Goal: Information Seeking & Learning: Learn about a topic

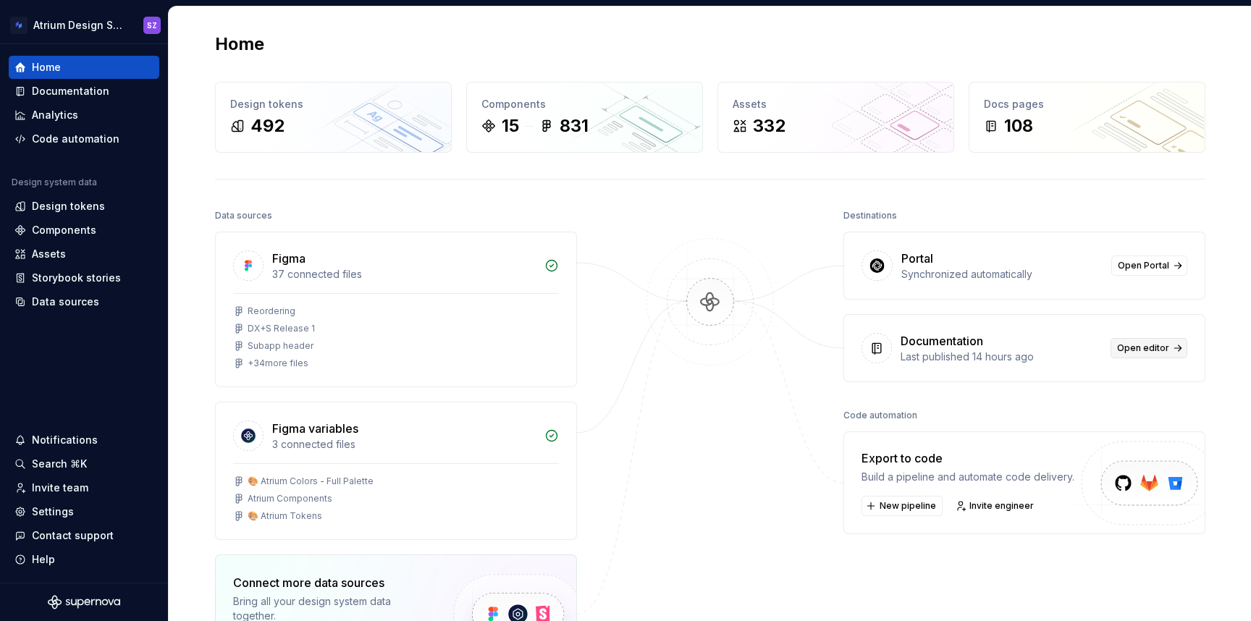
click at [1171, 355] on link "Open editor" at bounding box center [1149, 348] width 77 height 20
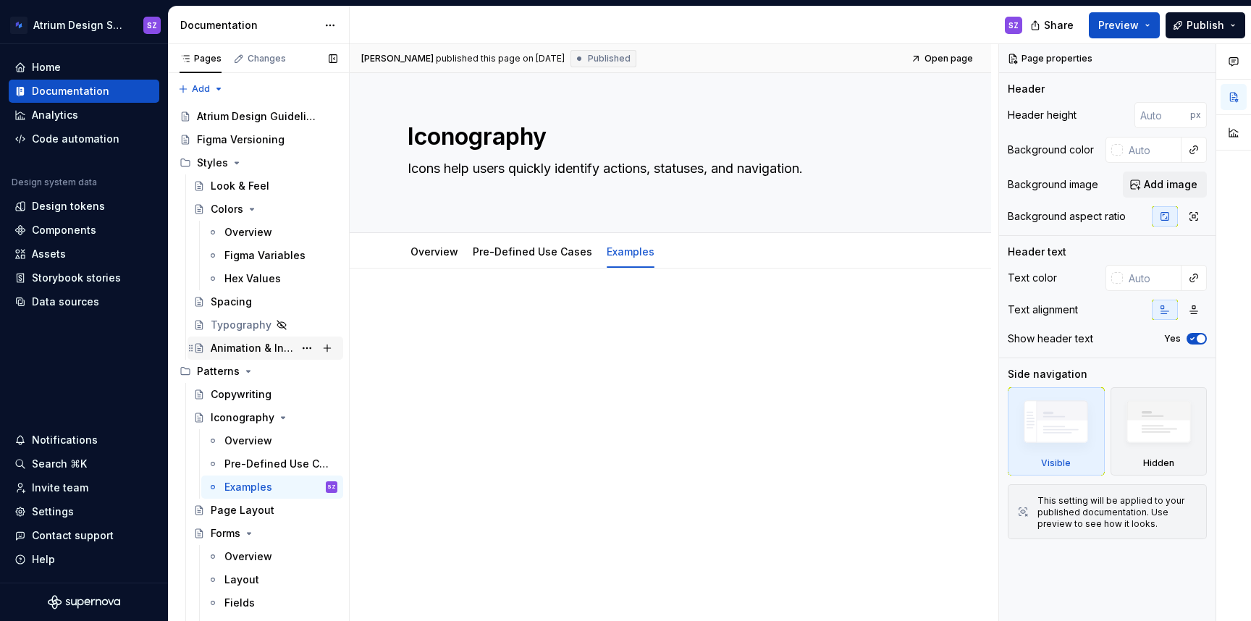
click at [222, 345] on div "Animation & Interaction" at bounding box center [252, 348] width 83 height 14
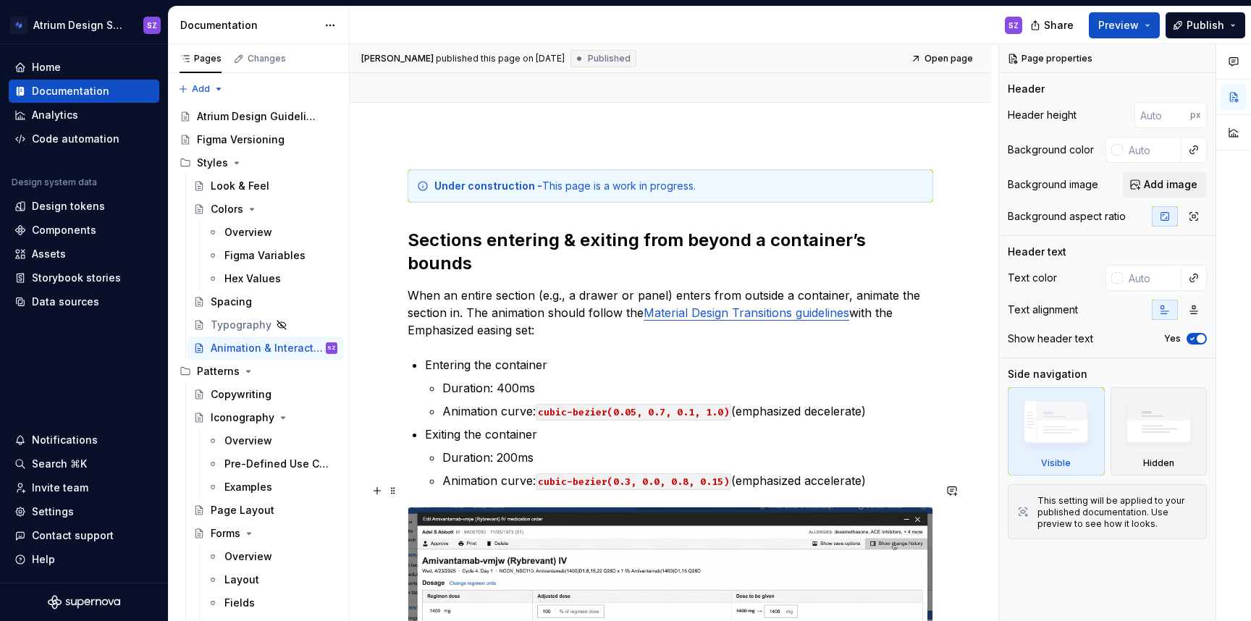
scroll to position [46, 0]
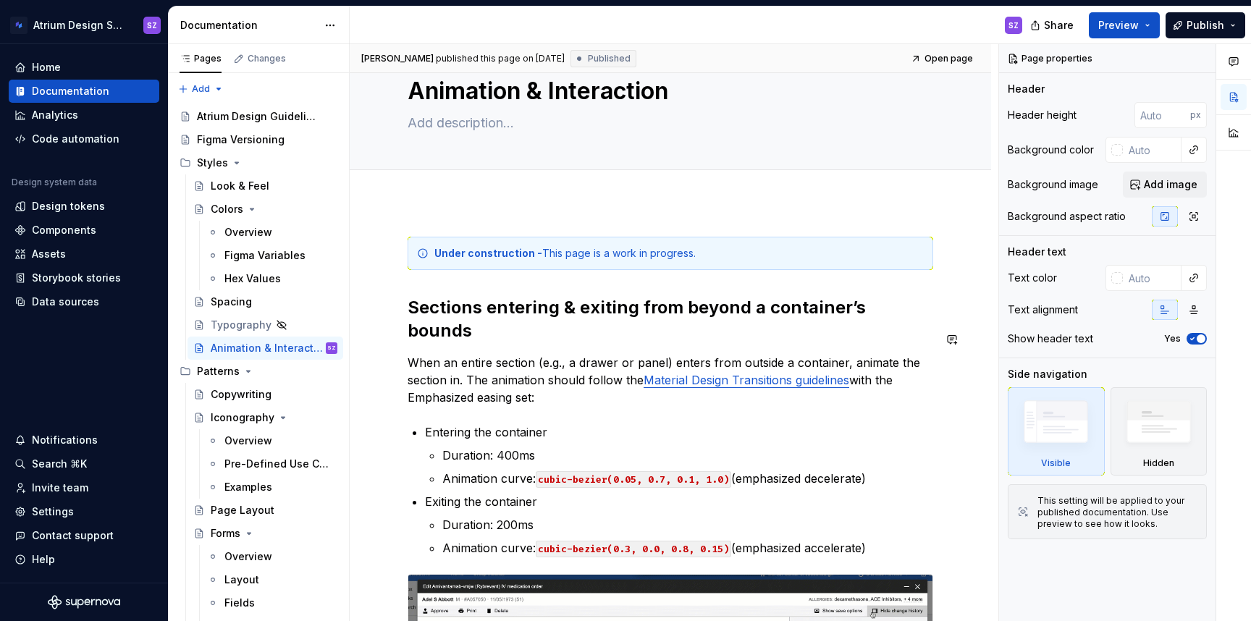
type textarea "*"
click at [411, 321] on div "Under construction - This page is a work in progress. Sections entering & exiti…" at bounding box center [671, 547] width 526 height 620
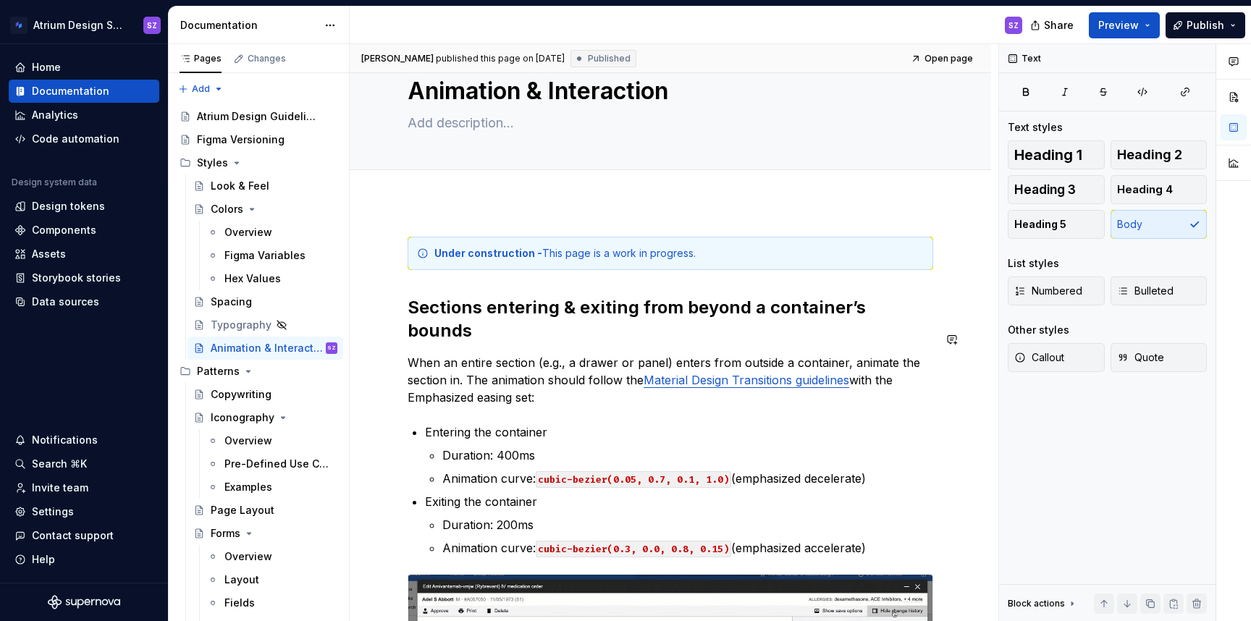
click at [405, 311] on div "Under construction - This page is a work in progress. Sections entering & exiti…" at bounding box center [670, 631] width 641 height 858
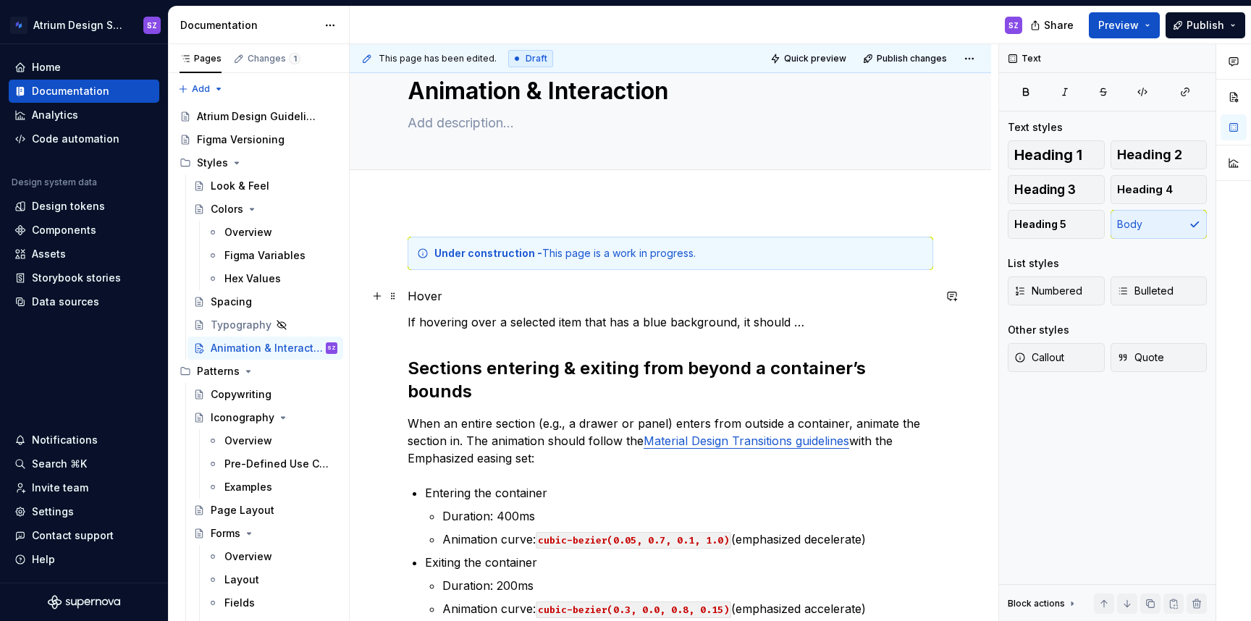
click at [416, 292] on p "Hover" at bounding box center [671, 295] width 526 height 17
type textarea "*"
click at [1088, 158] on button "Heading 1" at bounding box center [1056, 154] width 97 height 29
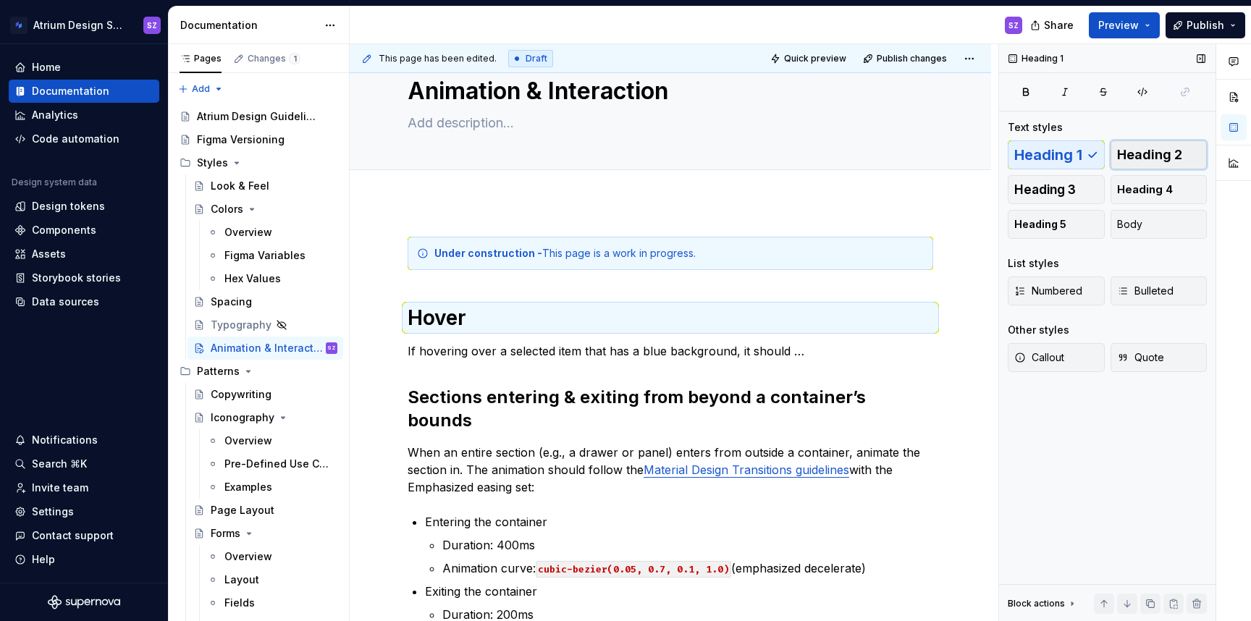
click at [1163, 158] on span "Heading 2" at bounding box center [1149, 155] width 65 height 14
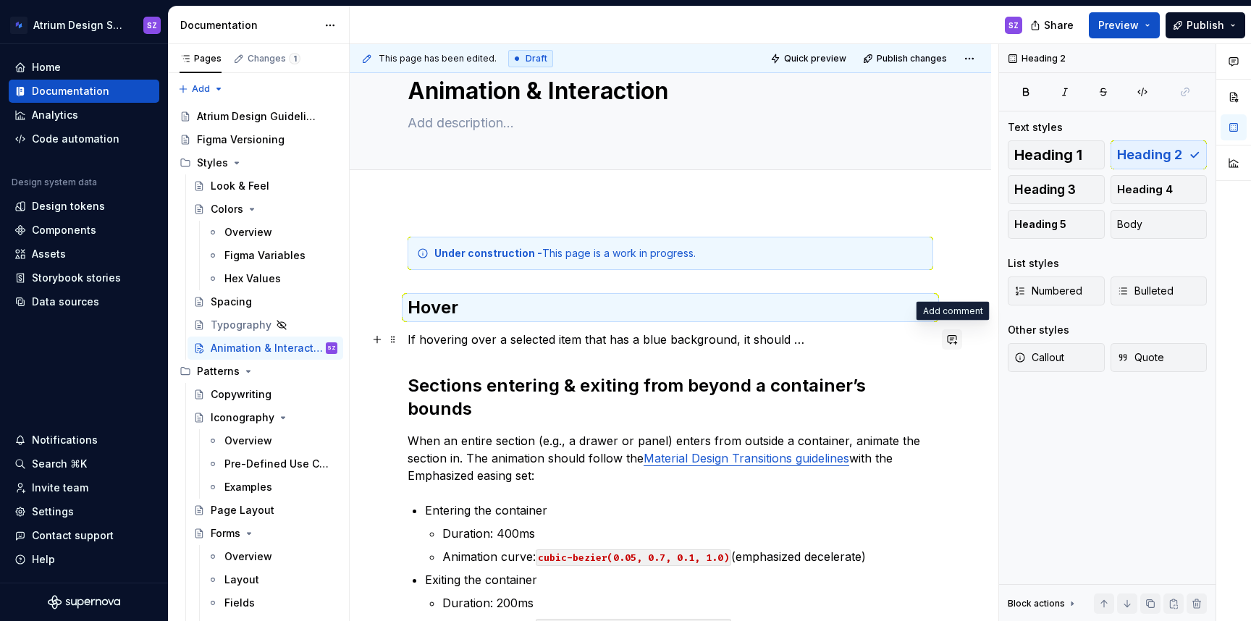
click at [956, 338] on button "button" at bounding box center [952, 339] width 20 height 20
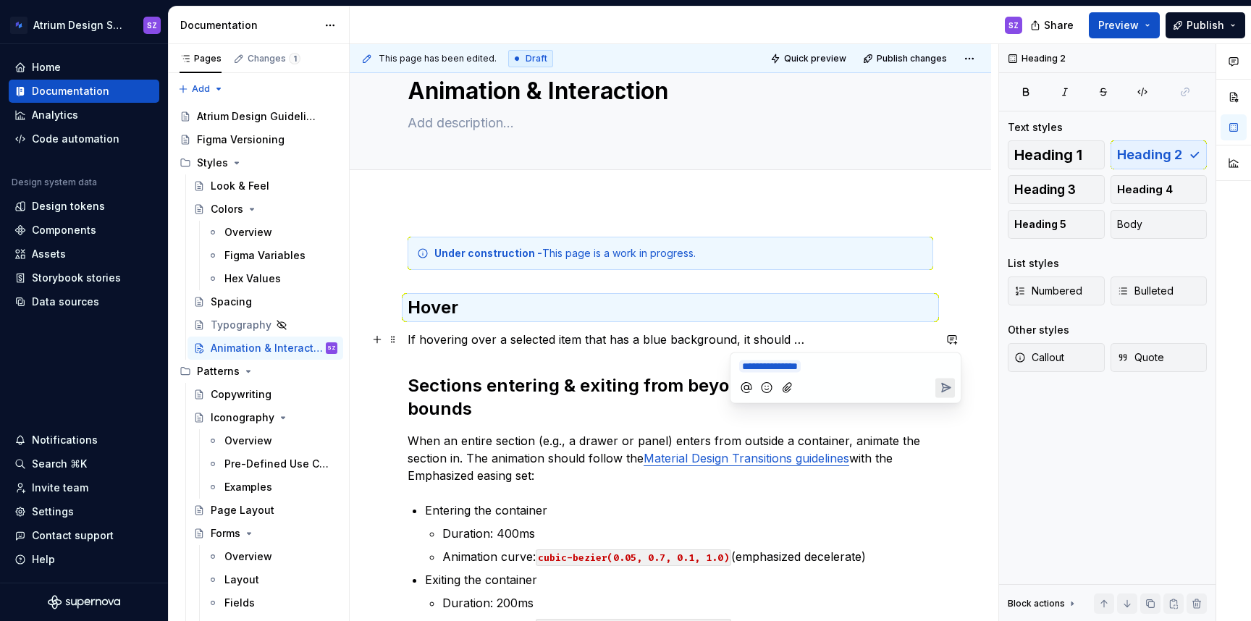
click at [946, 385] on icon "Send" at bounding box center [945, 388] width 14 height 14
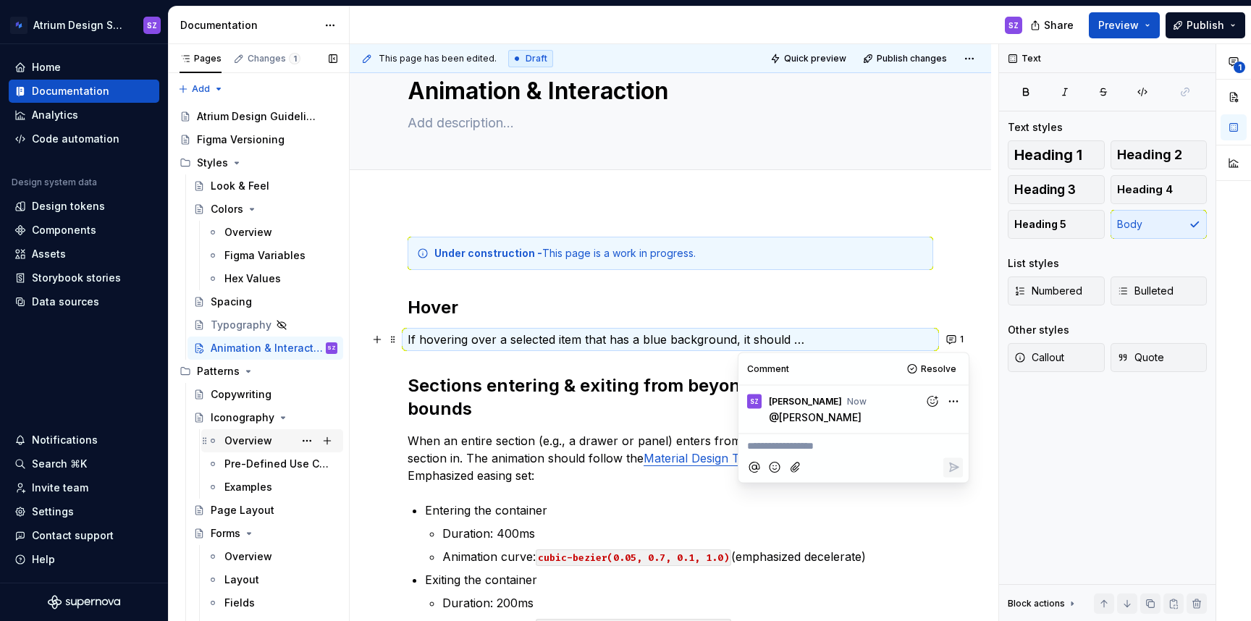
click at [236, 443] on div "Overview" at bounding box center [248, 441] width 48 height 14
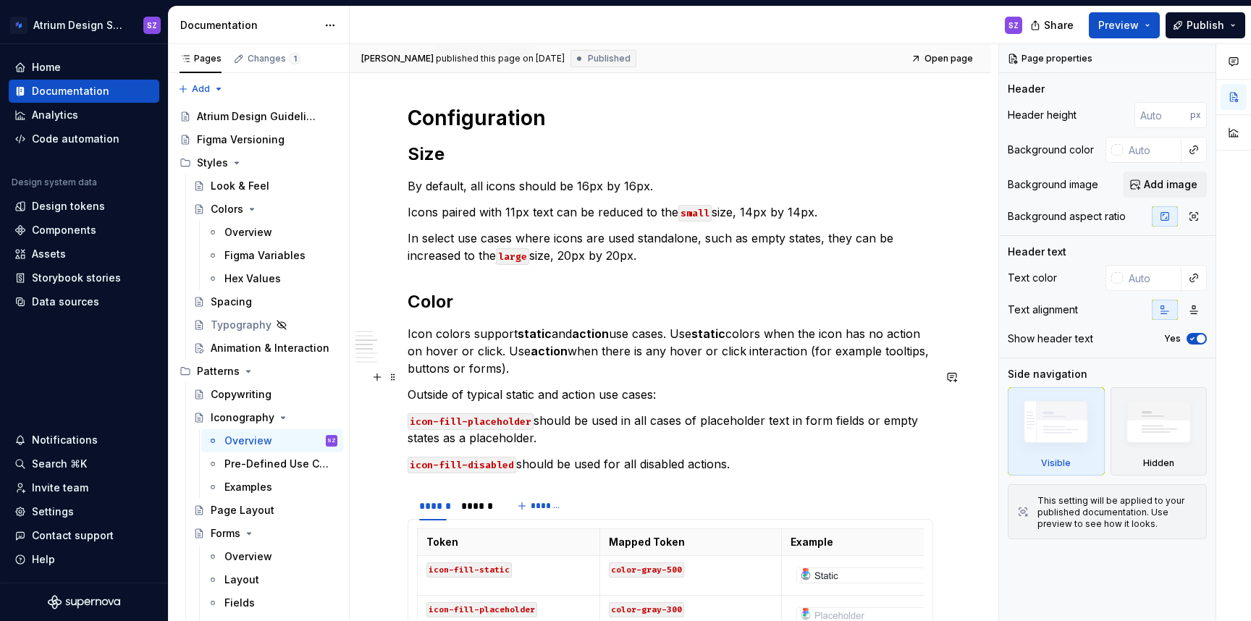
scroll to position [800, 0]
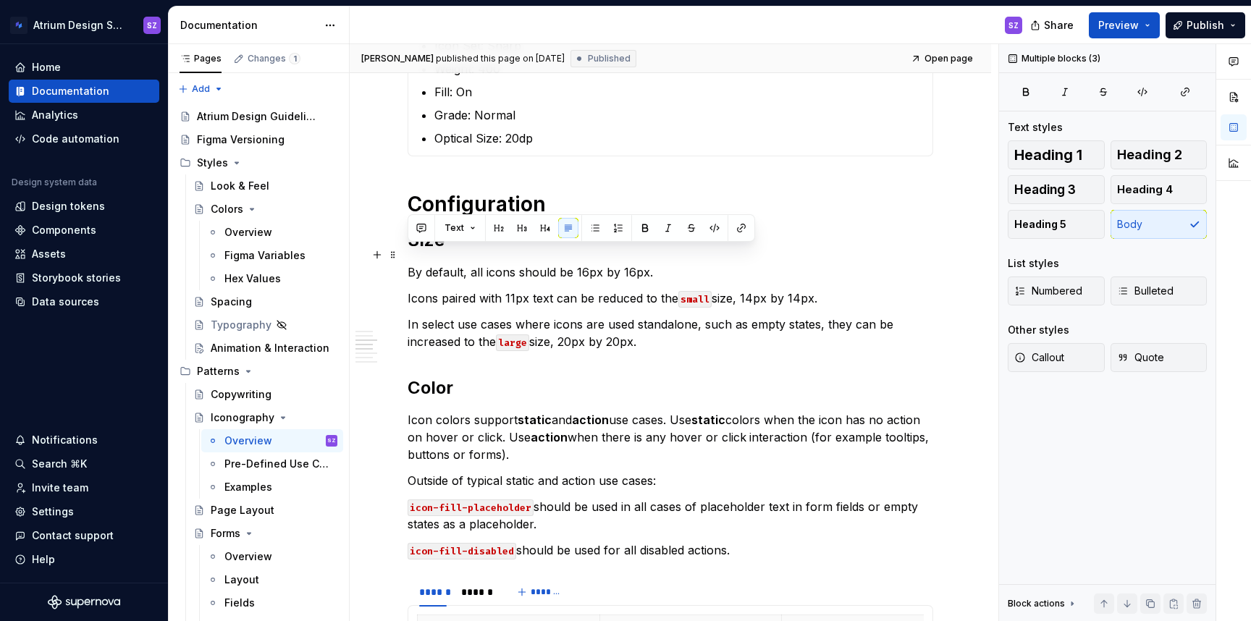
drag, startPoint x: 671, startPoint y: 327, endPoint x: 350, endPoint y: 257, distance: 329.0
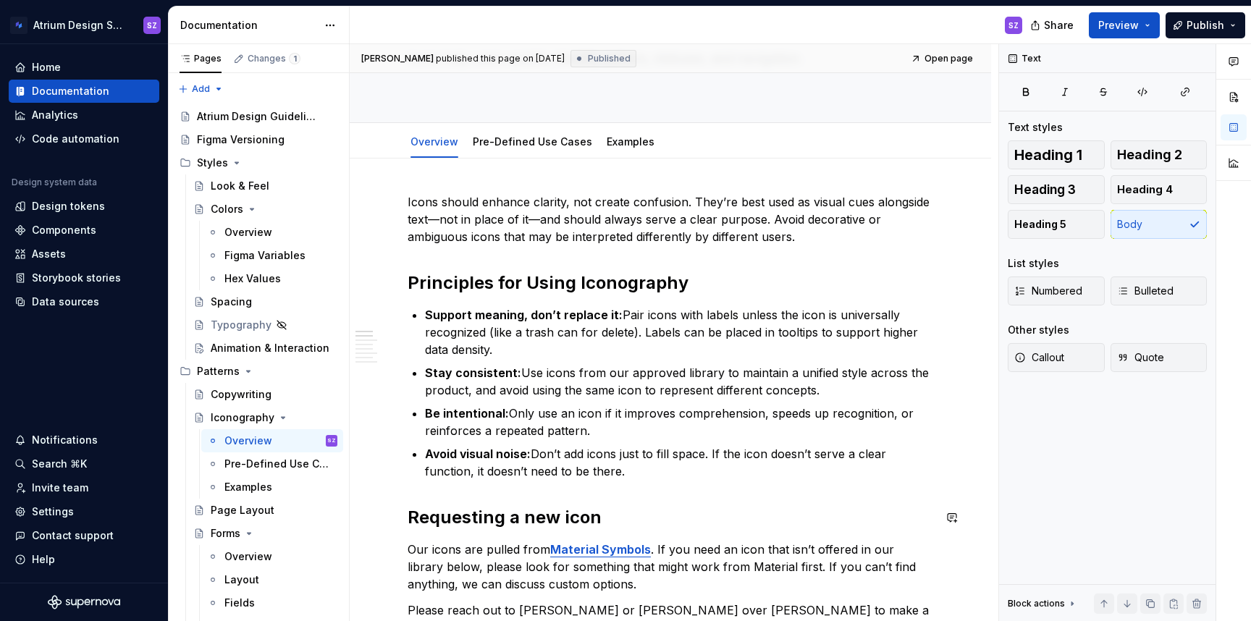
scroll to position [0, 0]
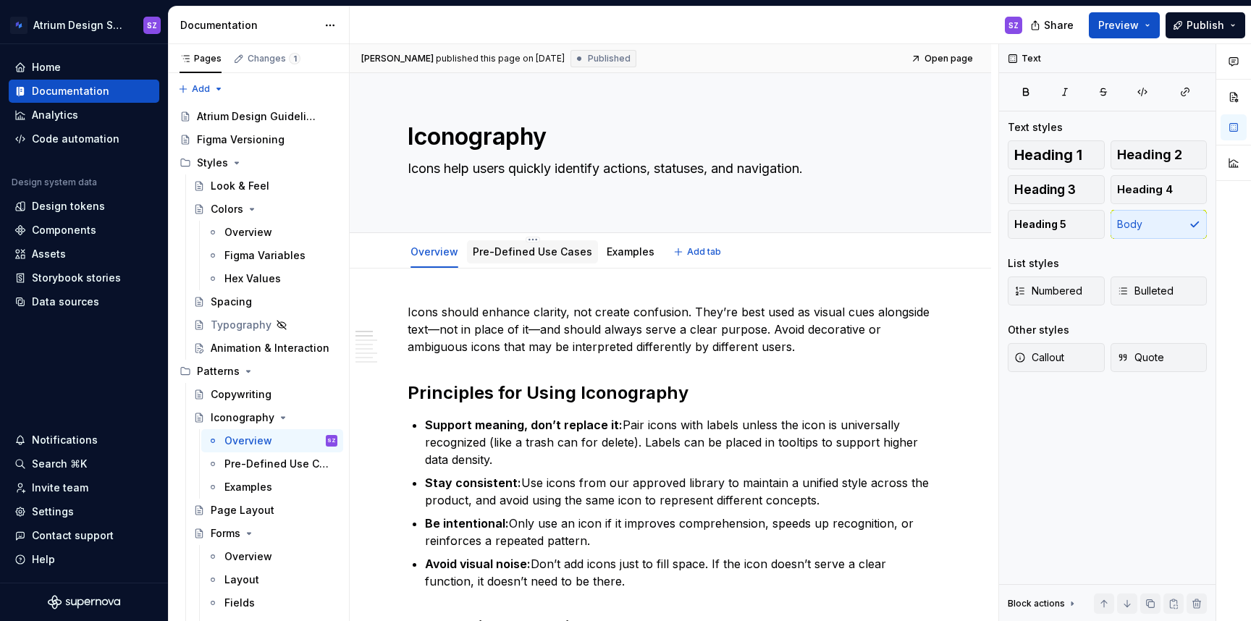
click at [523, 258] on div "Pre-Defined Use Cases" at bounding box center [532, 252] width 119 height 14
click at [266, 462] on div "Pre-Defined Use Cases" at bounding box center [259, 464] width 70 height 14
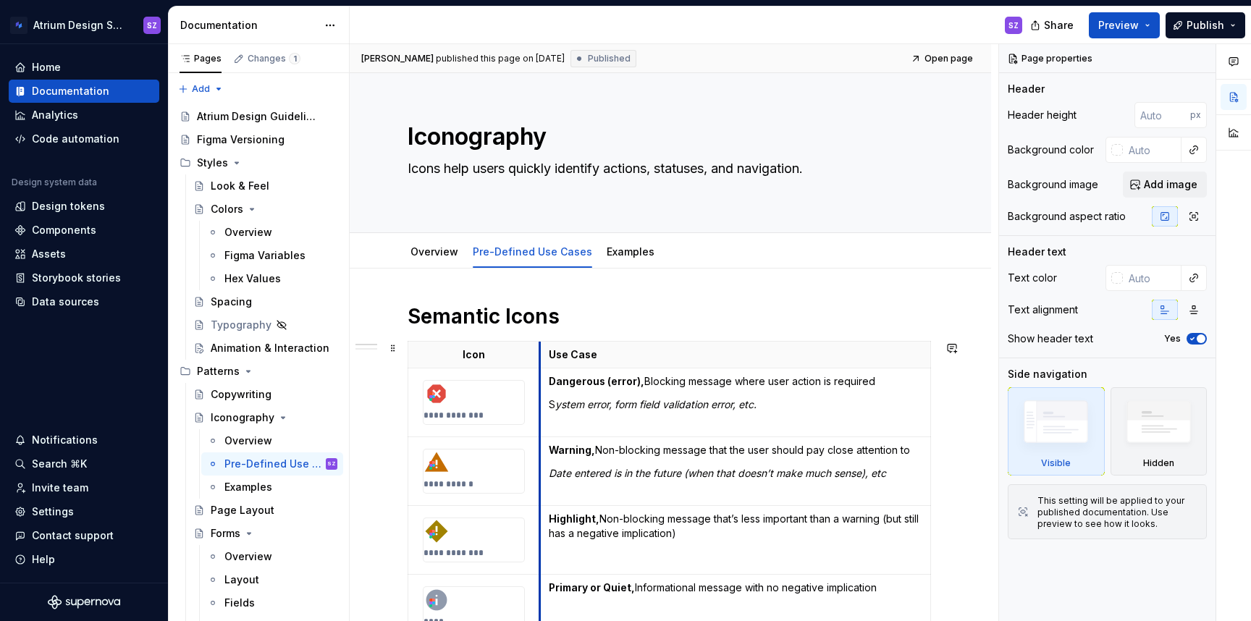
scroll to position [3, 0]
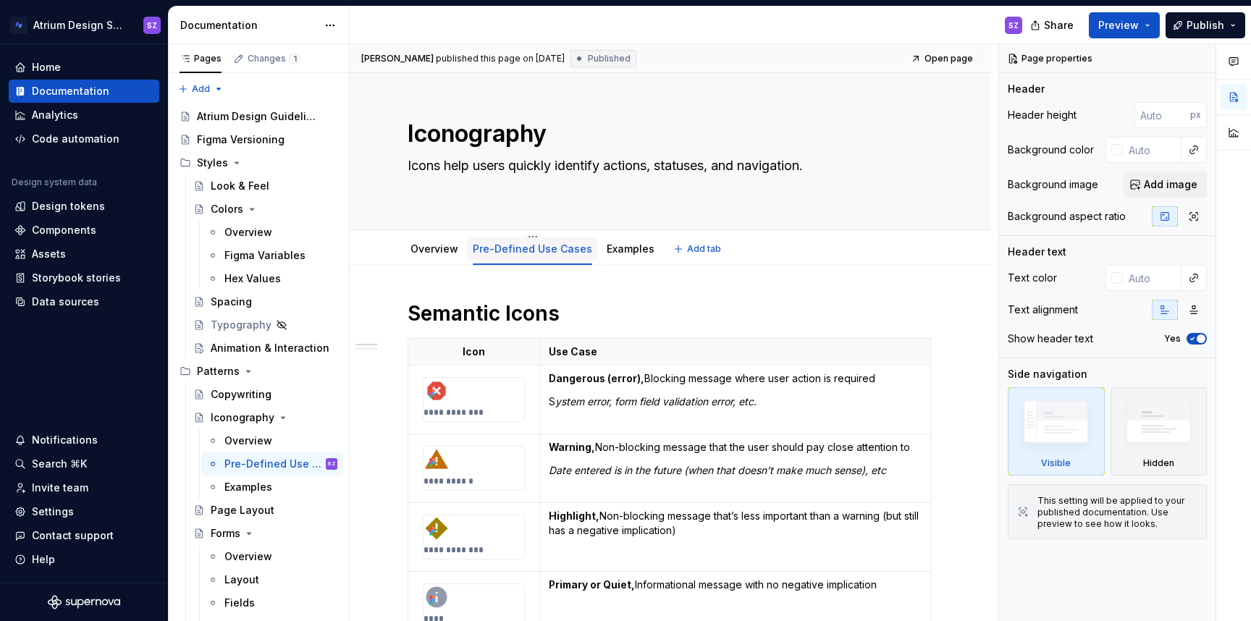
click at [506, 251] on link "Pre-Defined Use Cases" at bounding box center [532, 249] width 119 height 12
click at [300, 463] on button "Page tree" at bounding box center [307, 464] width 20 height 20
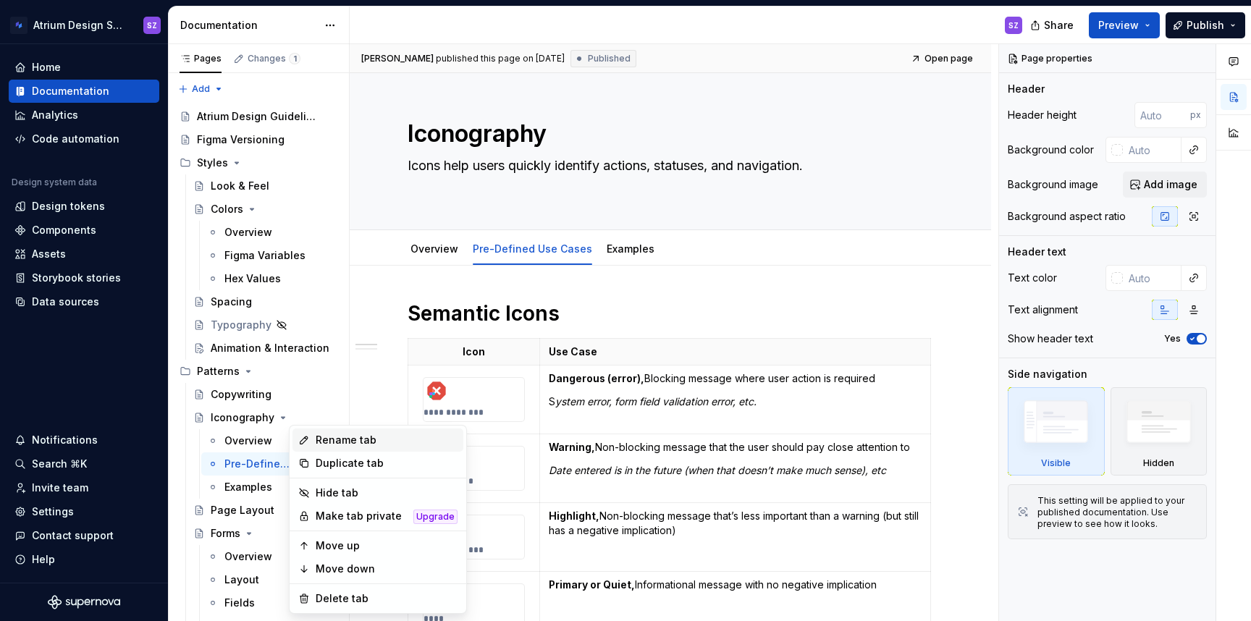
click at [316, 446] on div "Rename tab" at bounding box center [387, 440] width 142 height 14
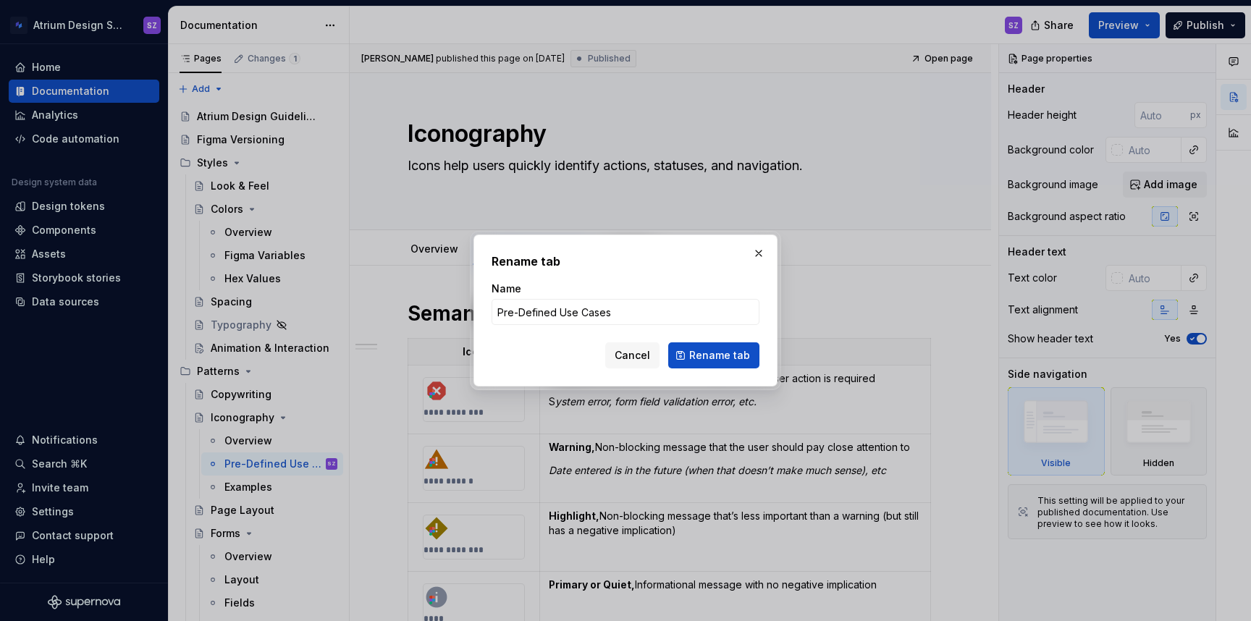
type textarea "*"
click at [523, 316] on input "Pre-Defined Use Cases" at bounding box center [626, 312] width 268 height 26
type input "Predefined Use Cases"
click at [700, 351] on span "Rename tab" at bounding box center [719, 355] width 61 height 14
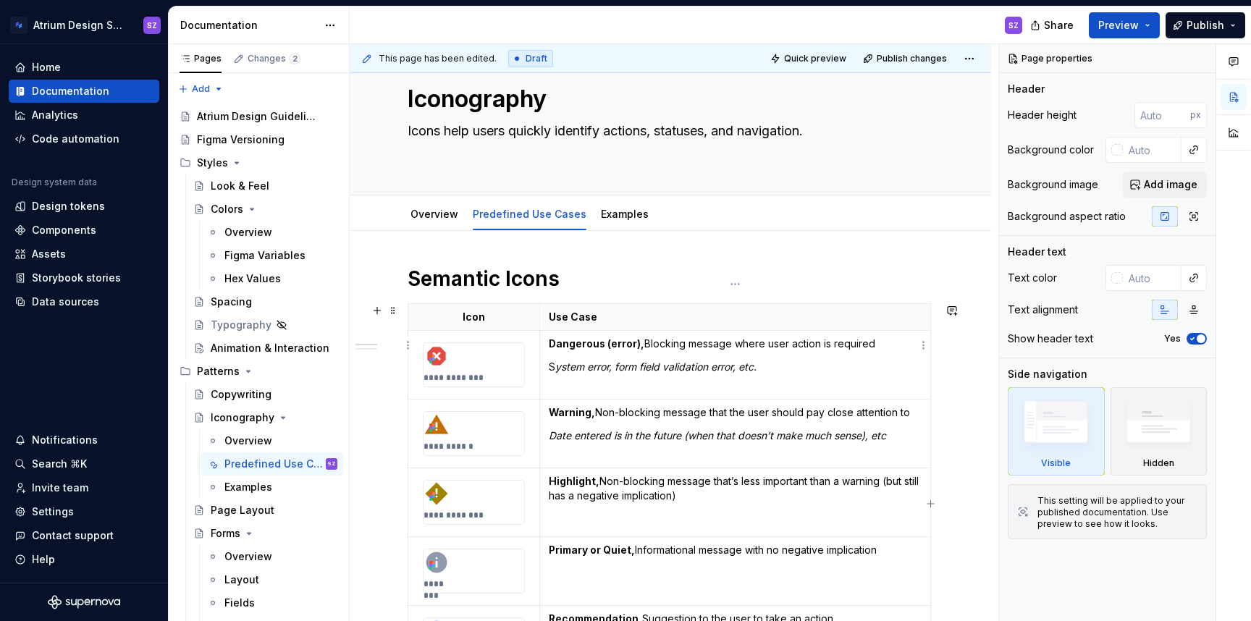
scroll to position [131, 0]
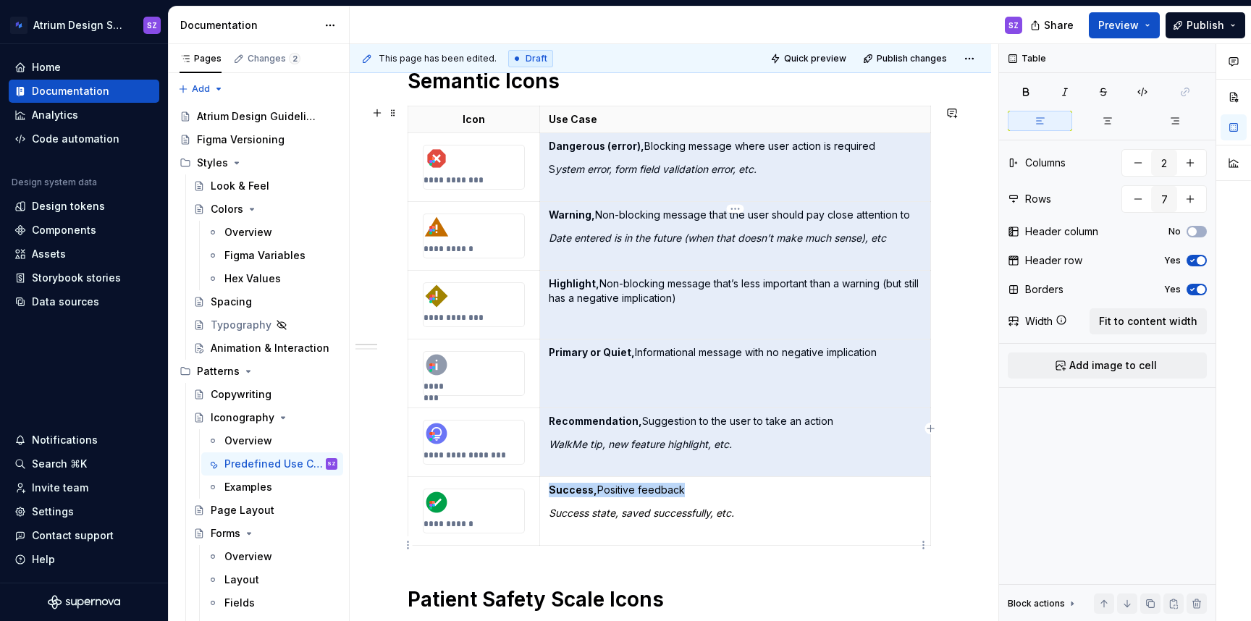
drag, startPoint x: 622, startPoint y: 284, endPoint x: 630, endPoint y: 558, distance: 274.5
click at [630, 558] on div "**********" at bounding box center [671, 552] width 526 height 968
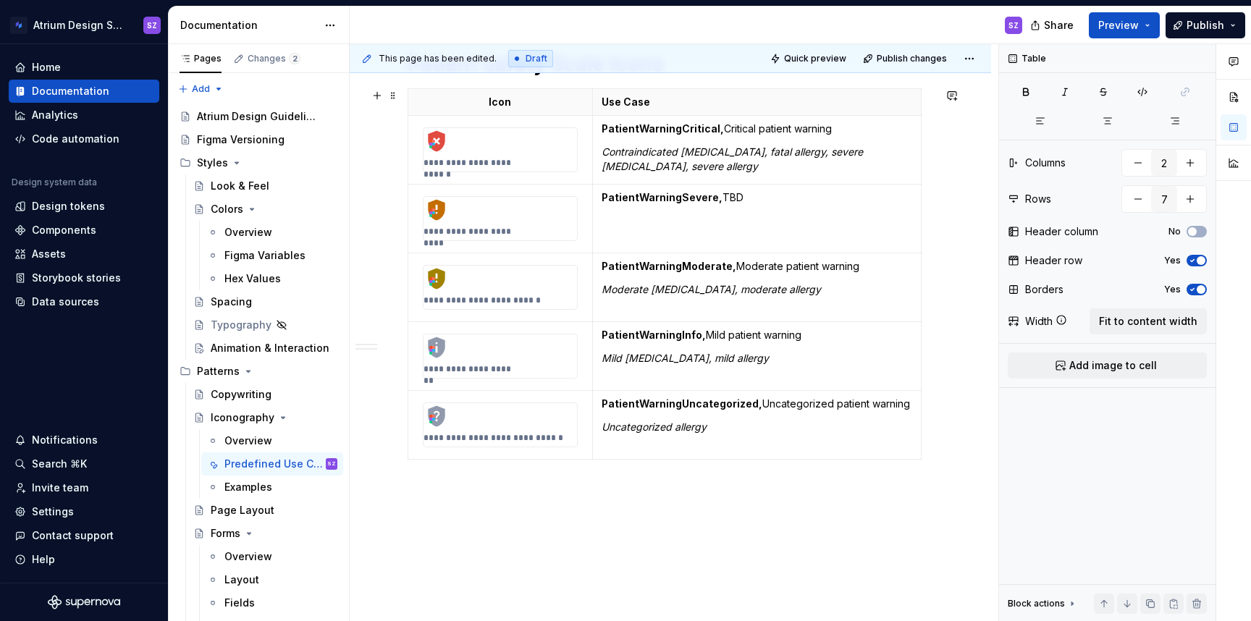
scroll to position [853, 0]
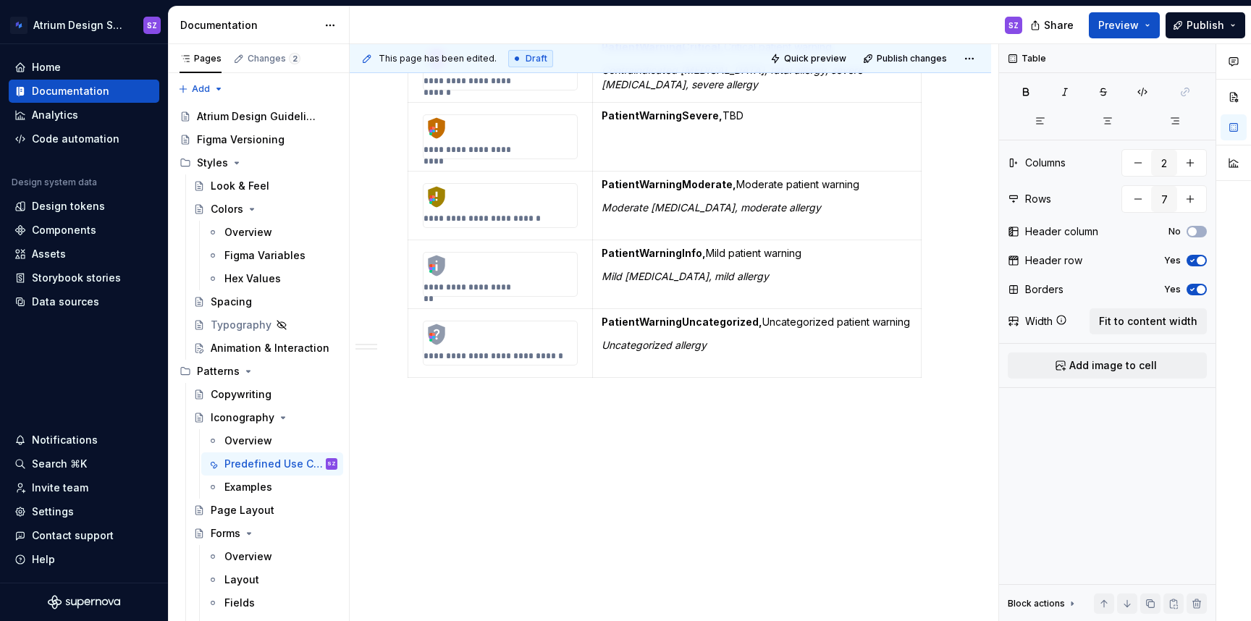
click at [564, 453] on div "**********" at bounding box center [670, 19] width 641 height 1206
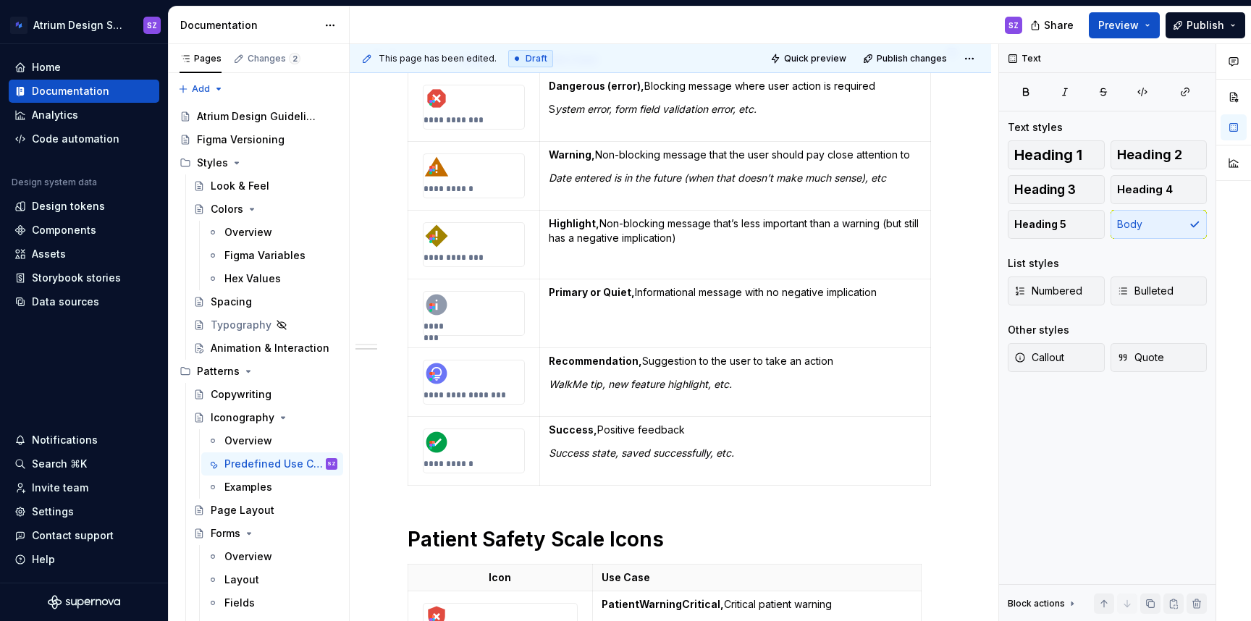
scroll to position [180, 0]
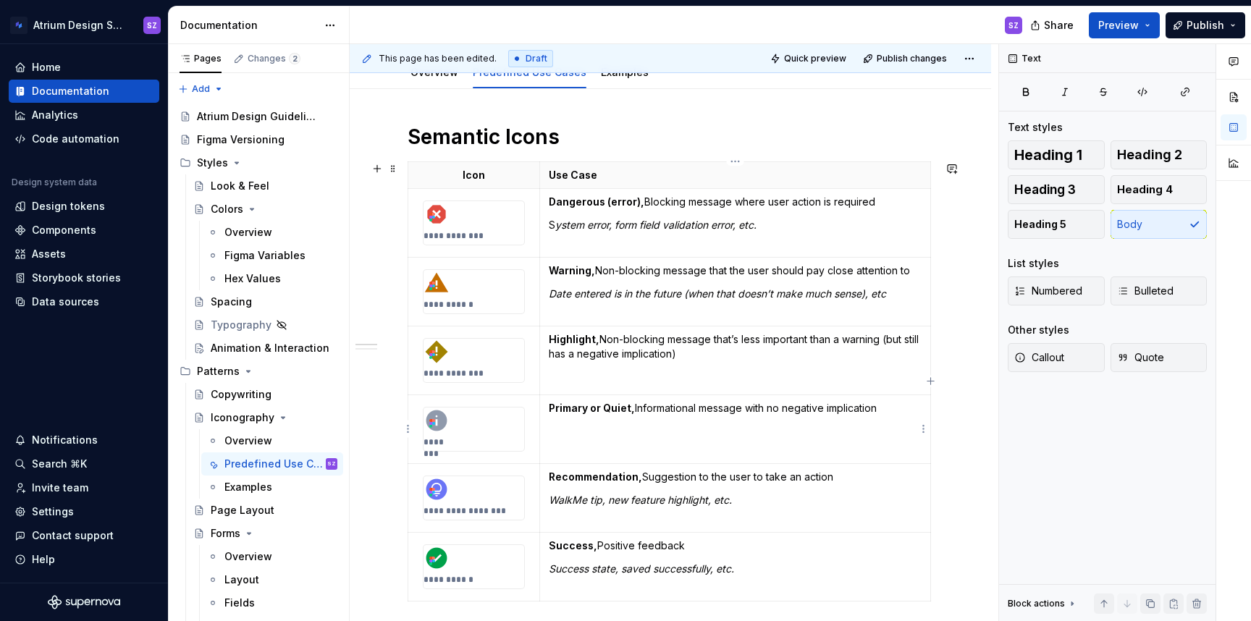
type textarea "*"
click at [413, 143] on h1 "Semantic Icons" at bounding box center [671, 137] width 526 height 26
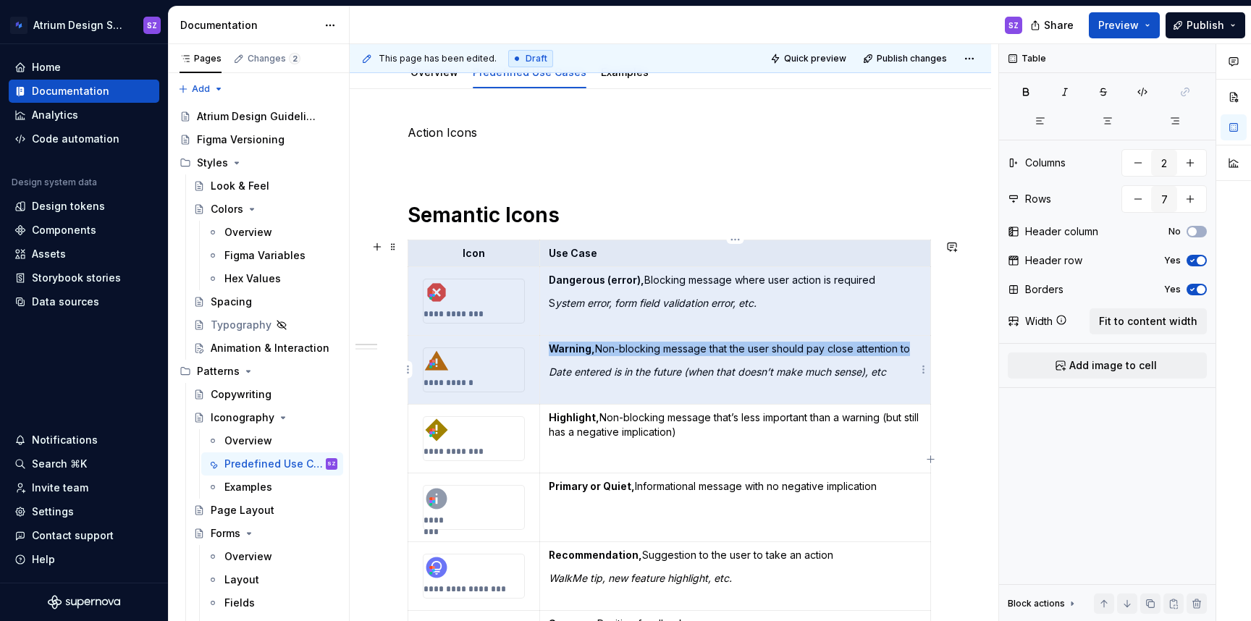
drag, startPoint x: 490, startPoint y: 245, endPoint x: 609, endPoint y: 363, distance: 167.4
click at [609, 363] on tbody "**********" at bounding box center [669, 459] width 523 height 439
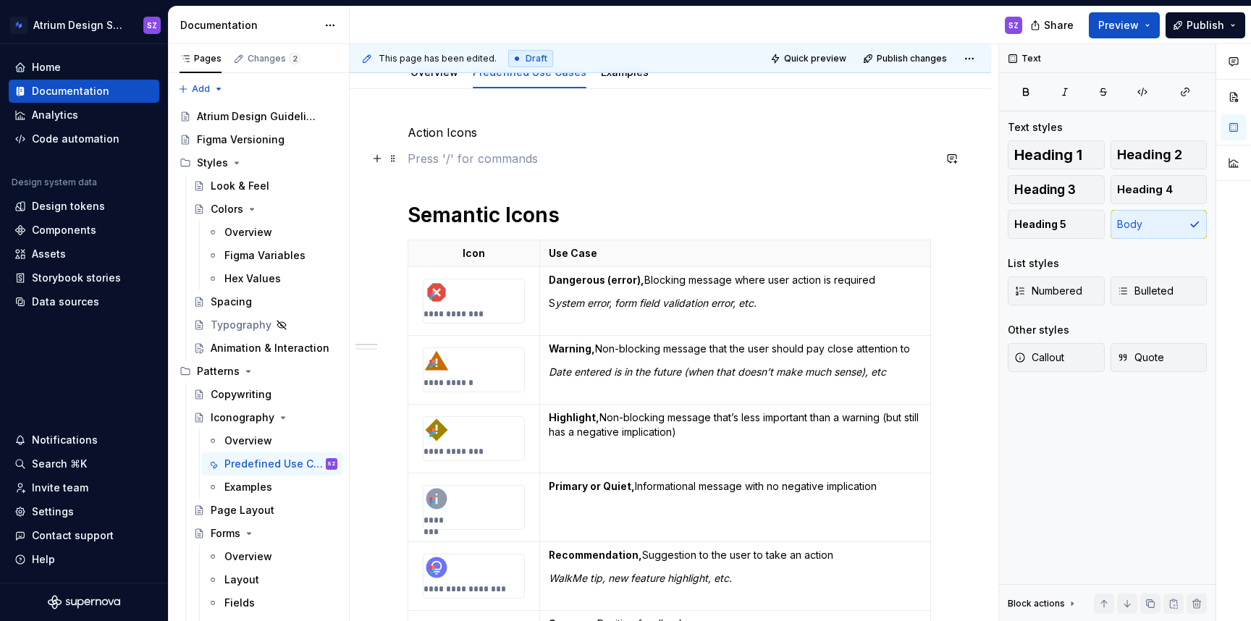
click at [421, 161] on p at bounding box center [671, 158] width 526 height 17
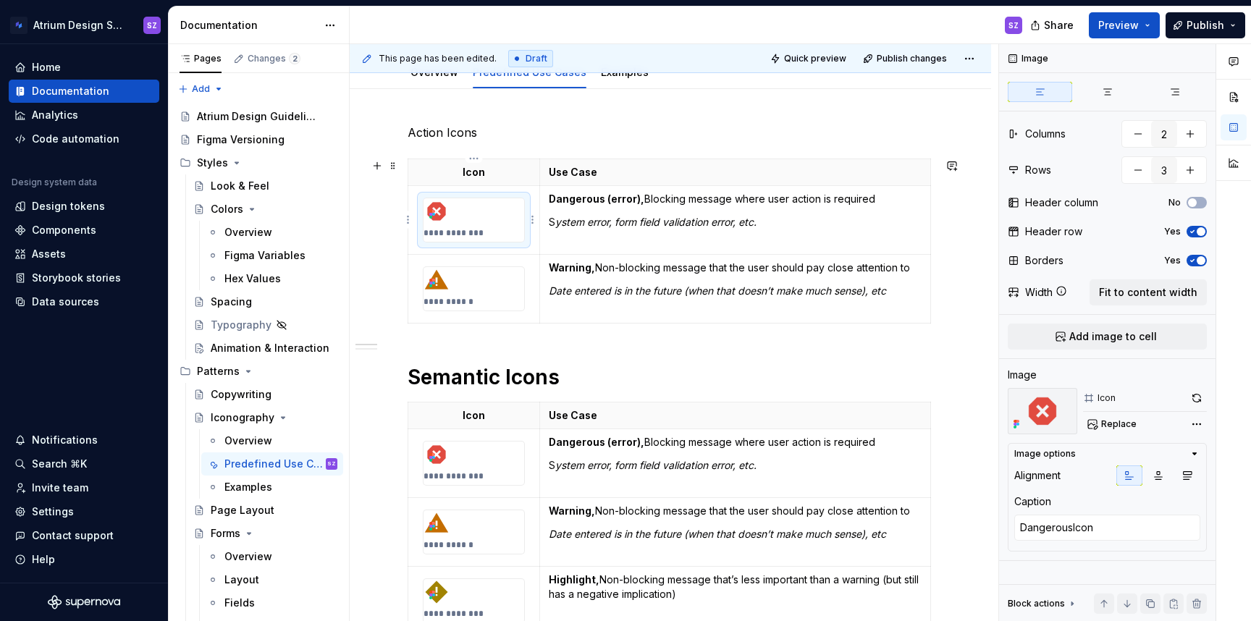
click at [448, 214] on img at bounding box center [437, 211] width 26 height 26
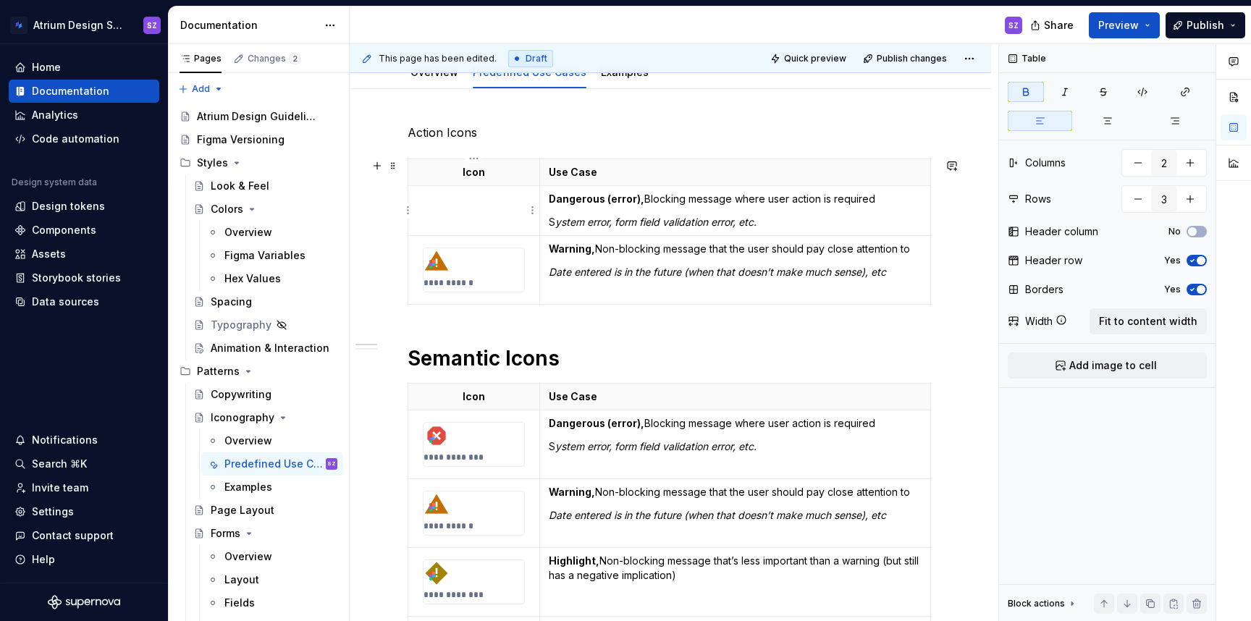
click at [449, 214] on td at bounding box center [474, 211] width 132 height 50
click at [448, 248] on div "**********" at bounding box center [474, 270] width 102 height 45
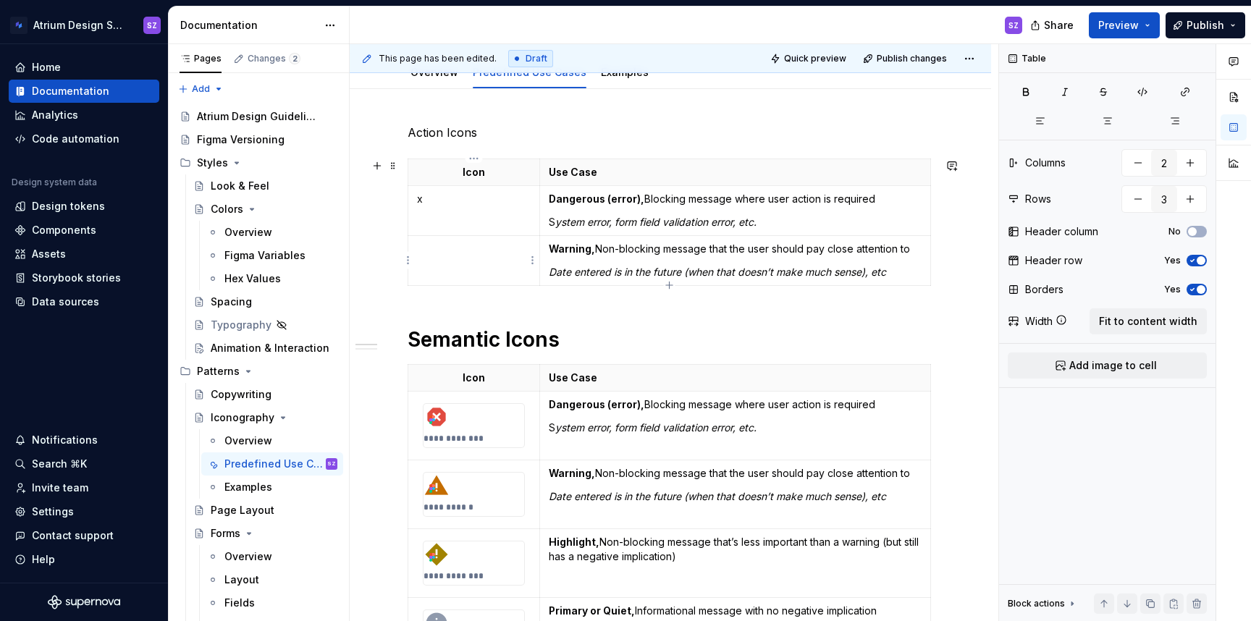
click at [450, 262] on td at bounding box center [474, 261] width 132 height 50
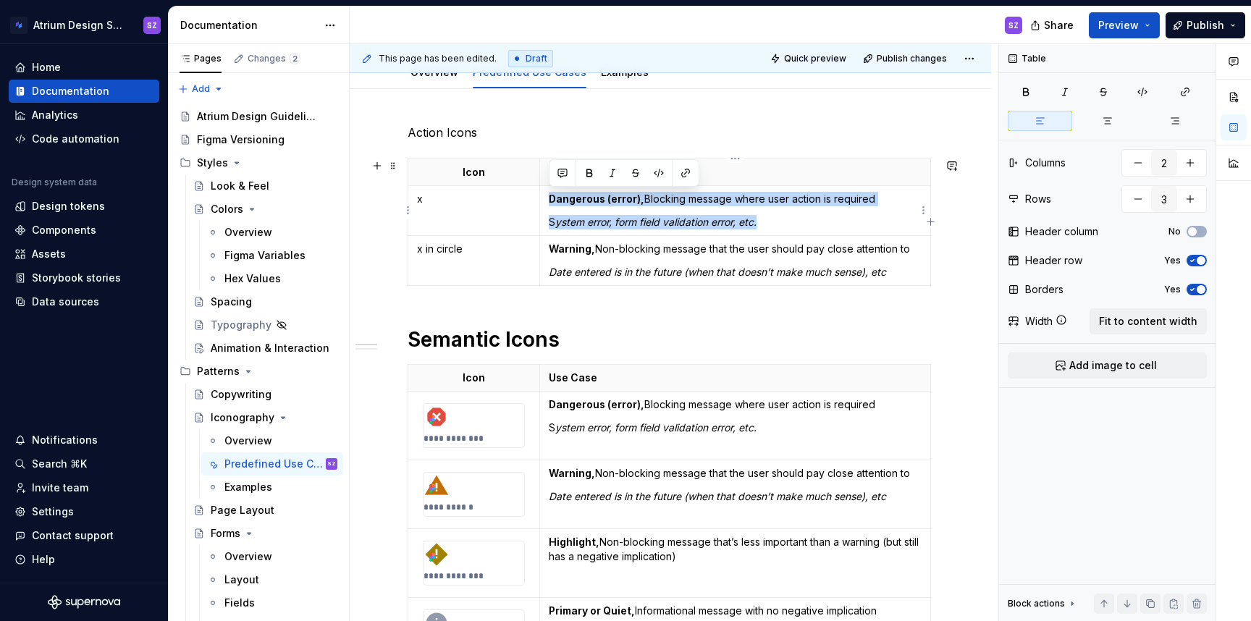
drag, startPoint x: 549, startPoint y: 200, endPoint x: 807, endPoint y: 232, distance: 259.8
click at [807, 232] on td "Dangerous (error), Blocking message where user action is required S ystem error…" at bounding box center [734, 211] width 391 height 50
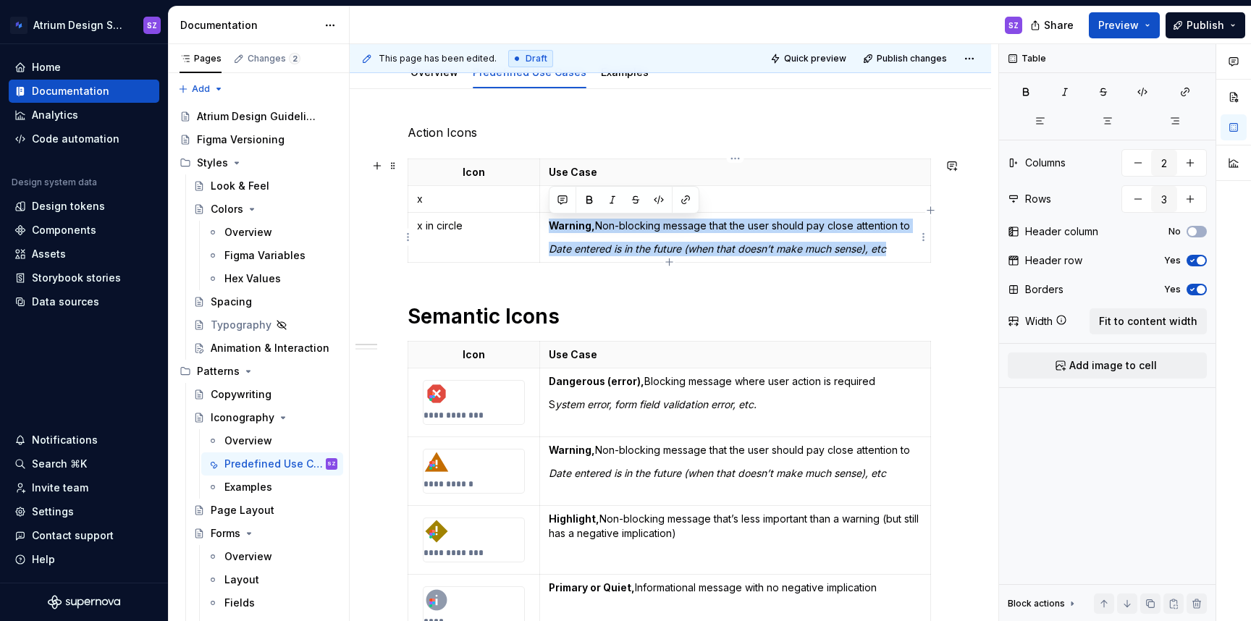
drag, startPoint x: 549, startPoint y: 224, endPoint x: 920, endPoint y: 250, distance: 372.3
click at [920, 250] on td "Warning, Non-blocking message that the user should pay close attention to Date …" at bounding box center [734, 238] width 391 height 50
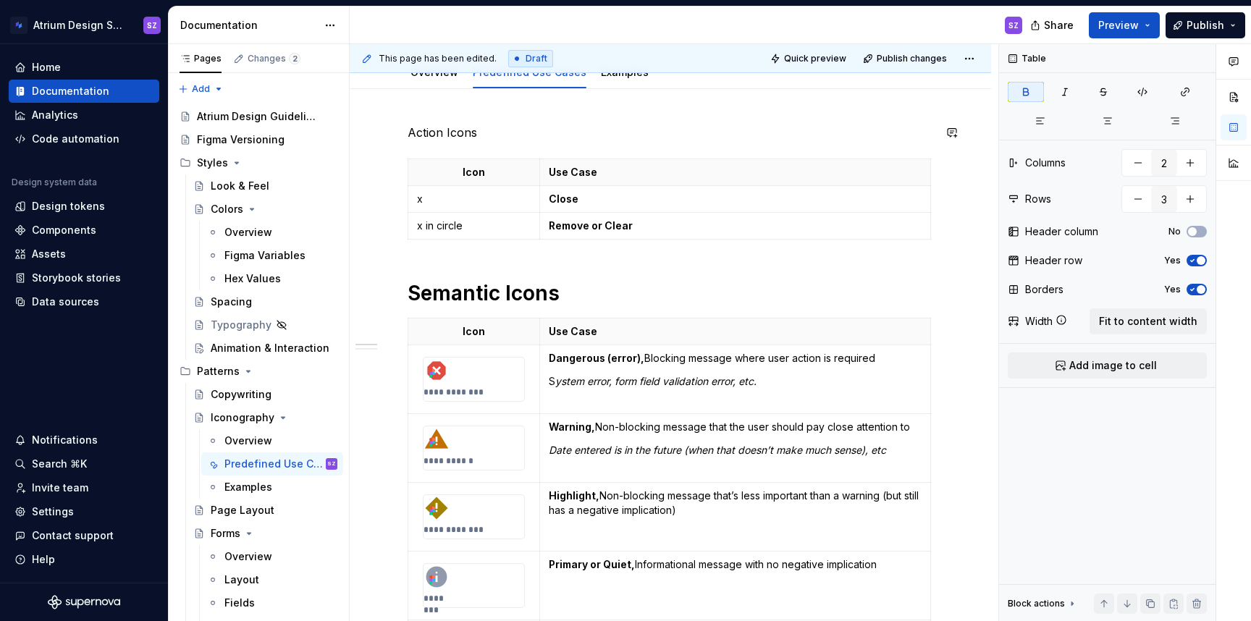
click at [450, 133] on p "Action Icons" at bounding box center [671, 132] width 526 height 17
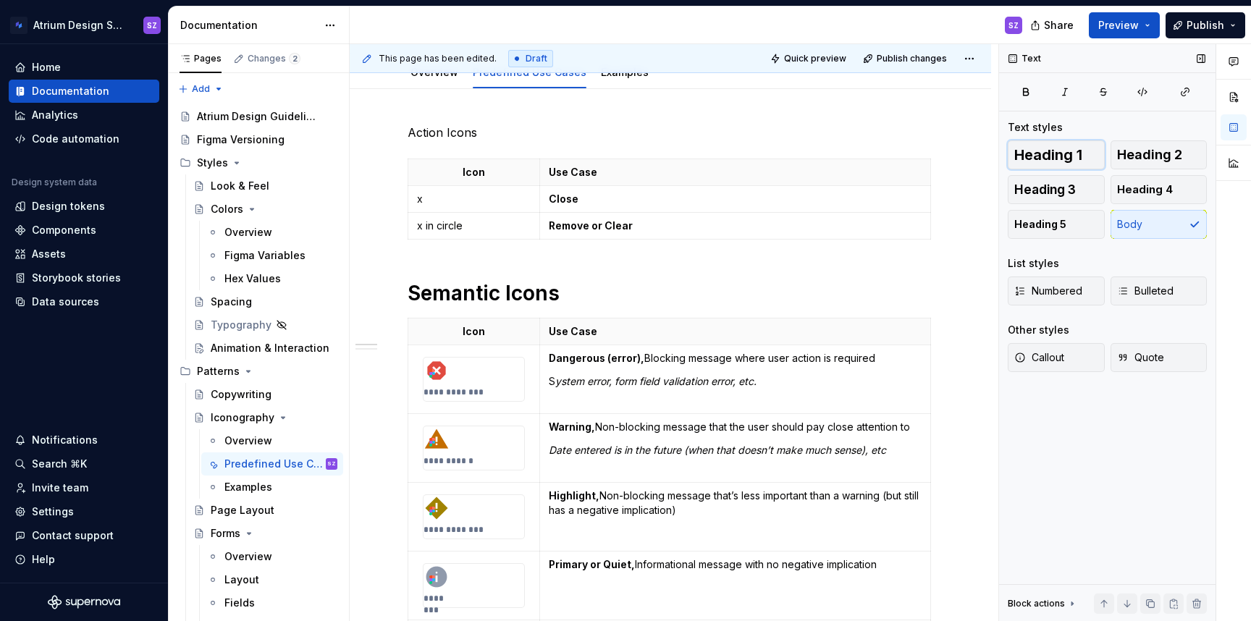
click at [1083, 161] on button "Heading 1" at bounding box center [1056, 154] width 97 height 29
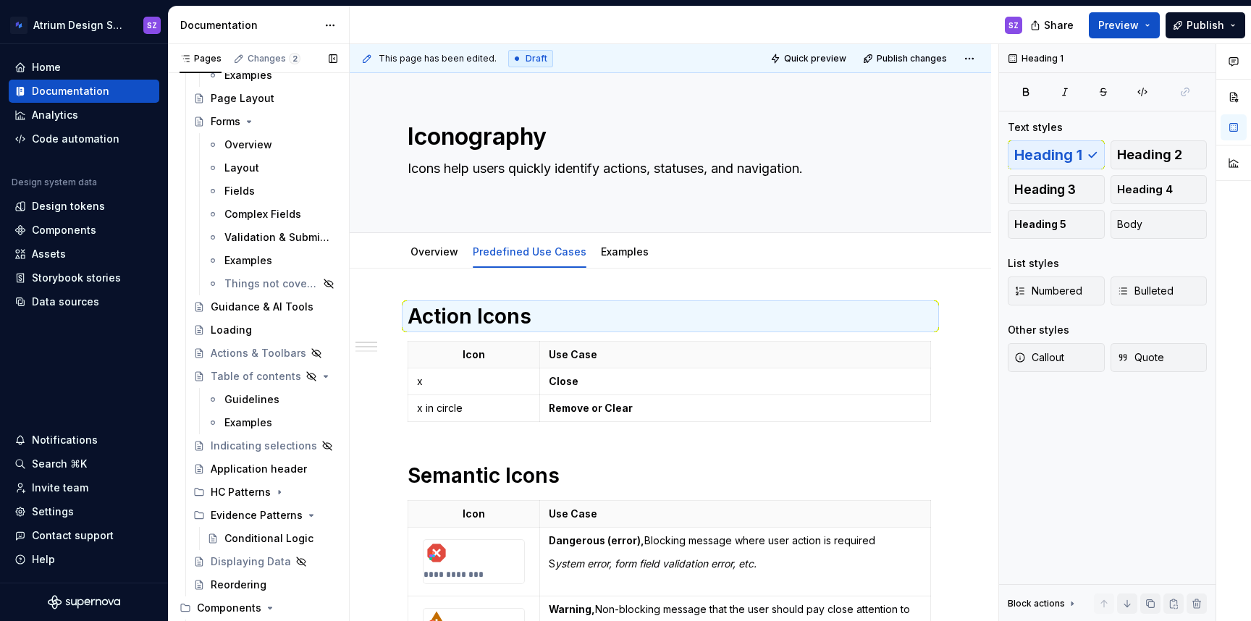
scroll to position [431, 0]
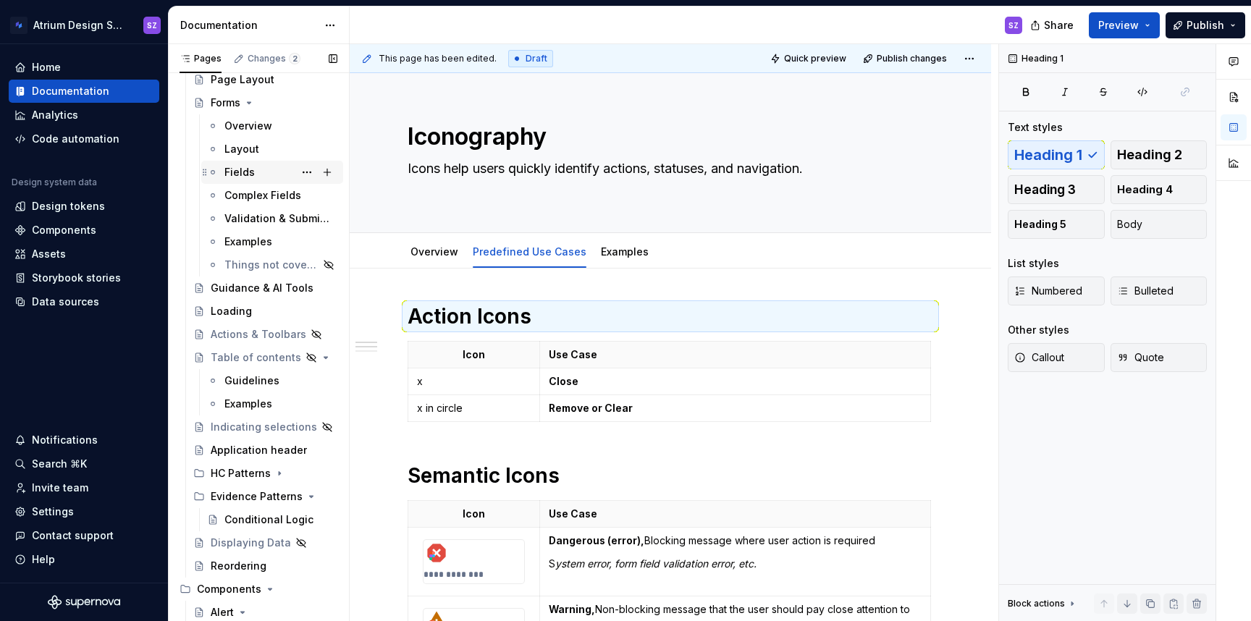
click at [266, 174] on div "Fields" at bounding box center [280, 172] width 113 height 20
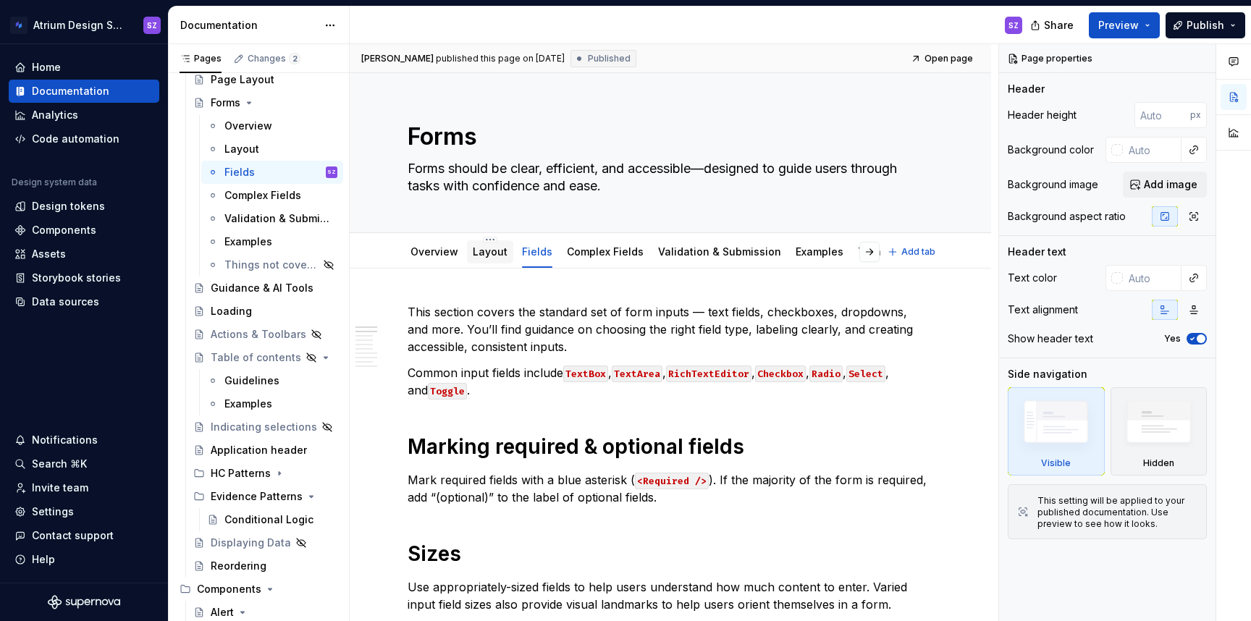
click at [494, 253] on link "Layout" at bounding box center [490, 251] width 35 height 12
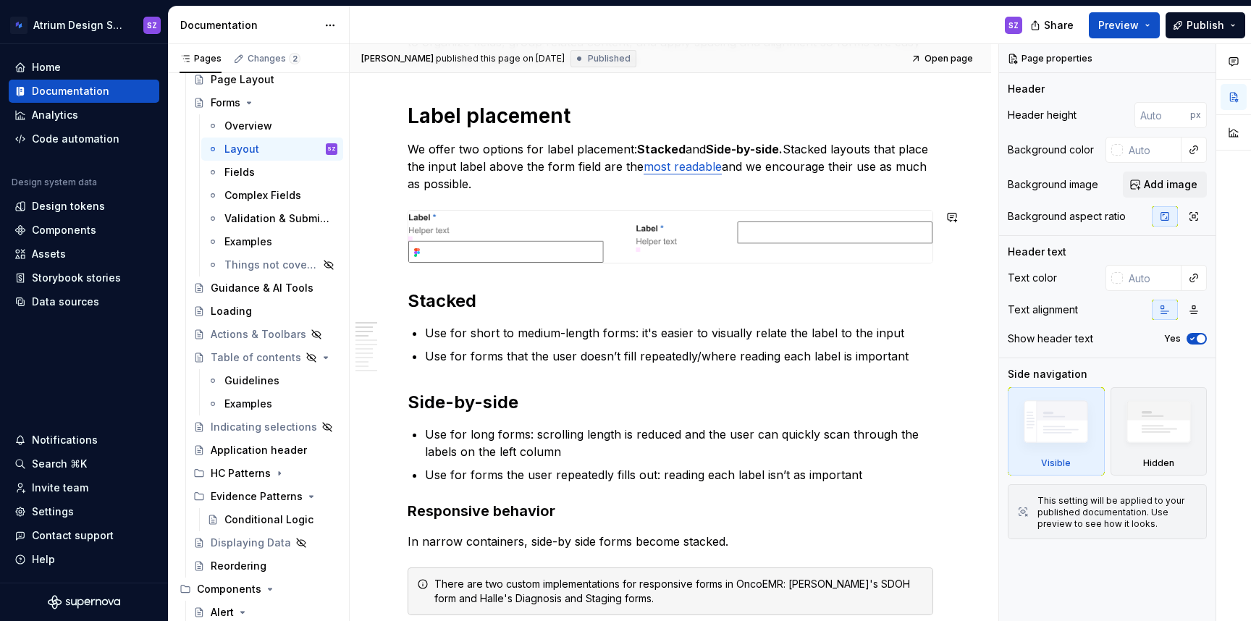
scroll to position [368, 0]
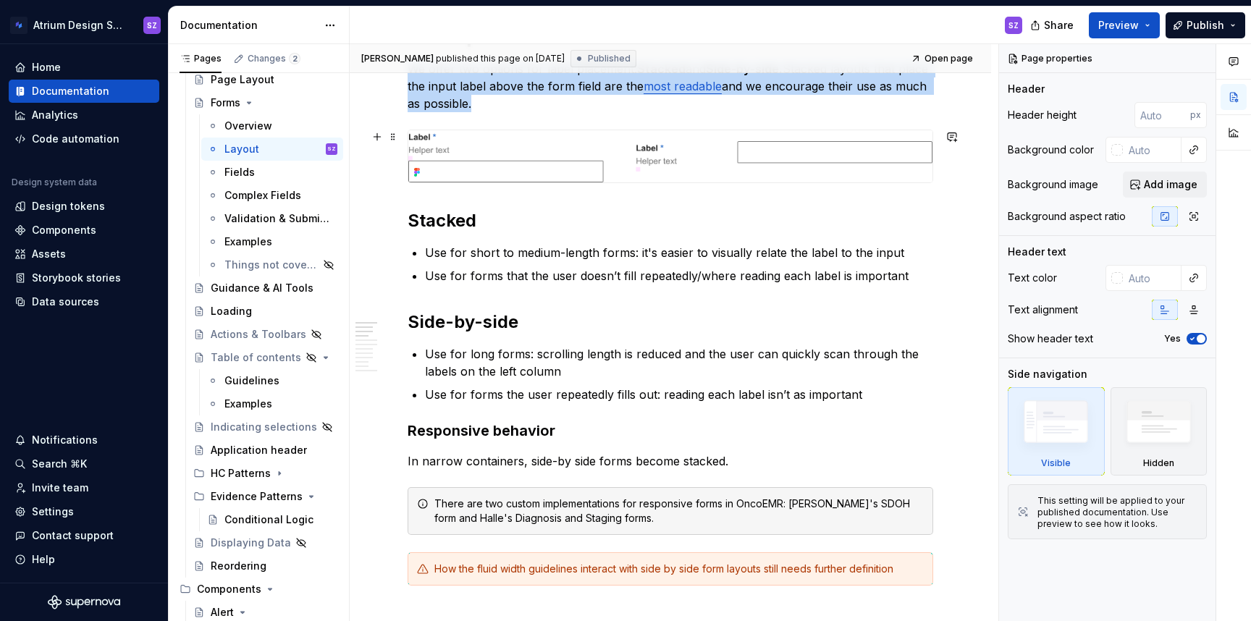
click at [664, 153] on img at bounding box center [670, 156] width 524 height 52
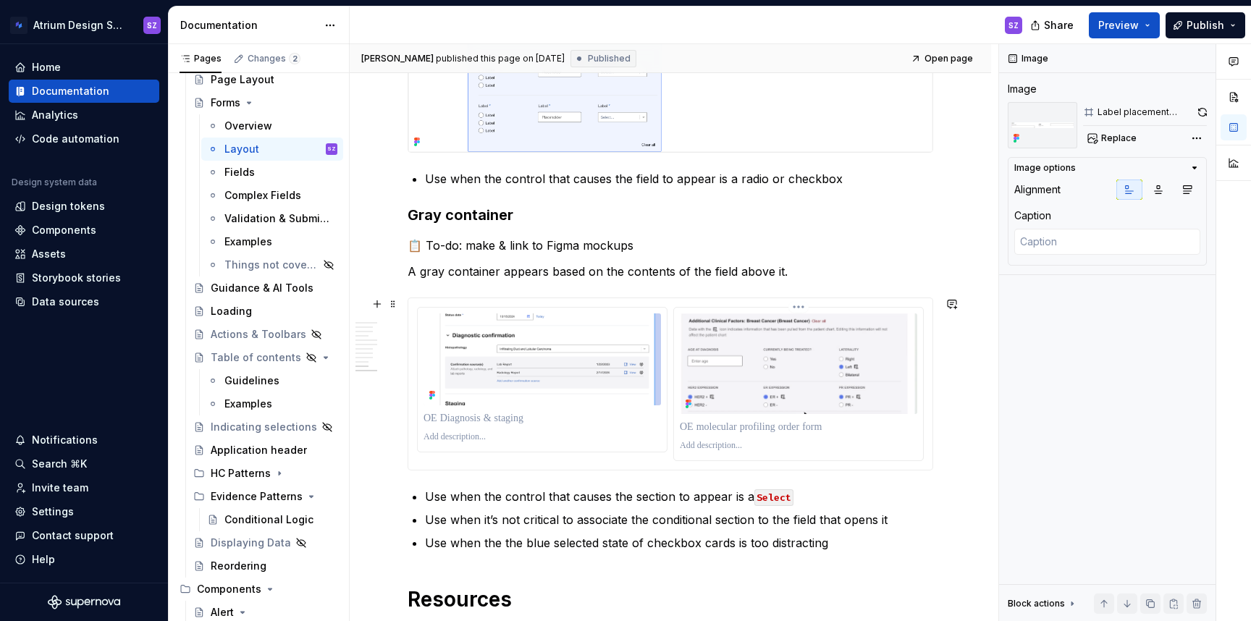
scroll to position [2816, 0]
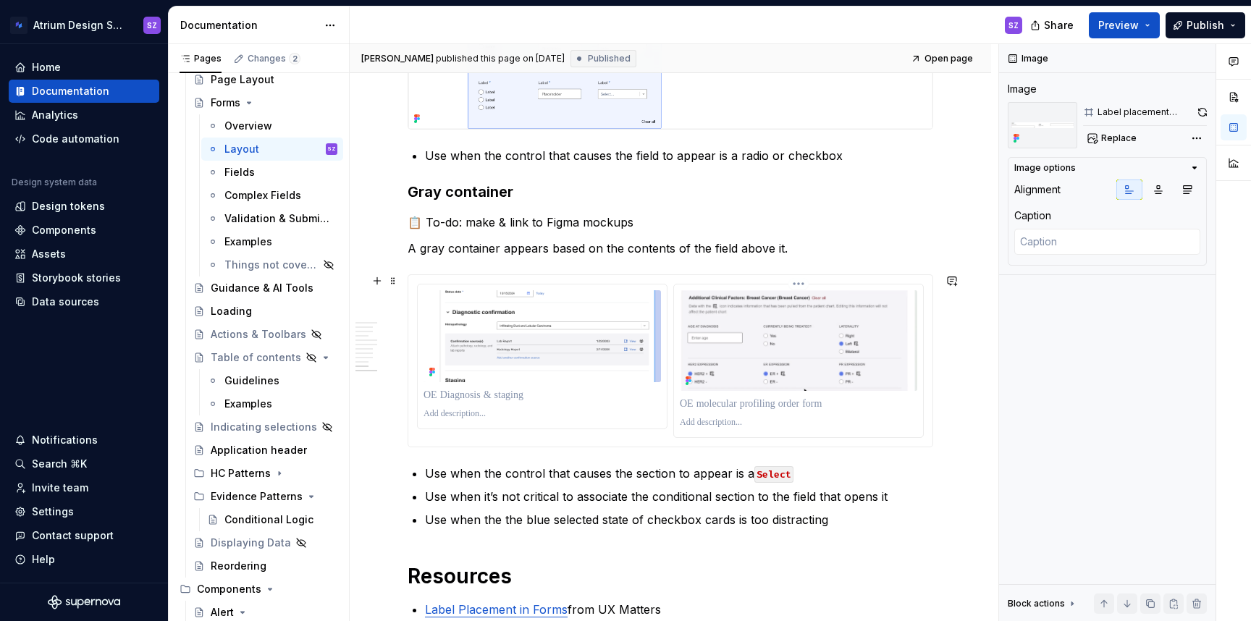
click at [710, 331] on img at bounding box center [798, 340] width 237 height 100
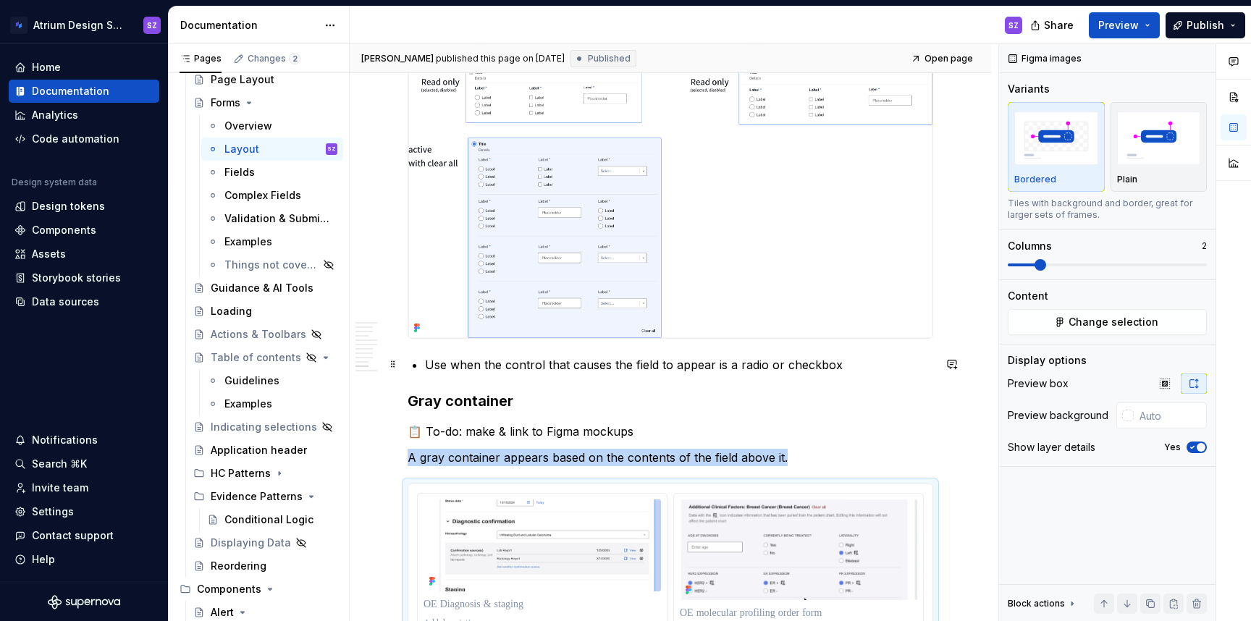
scroll to position [2433, 0]
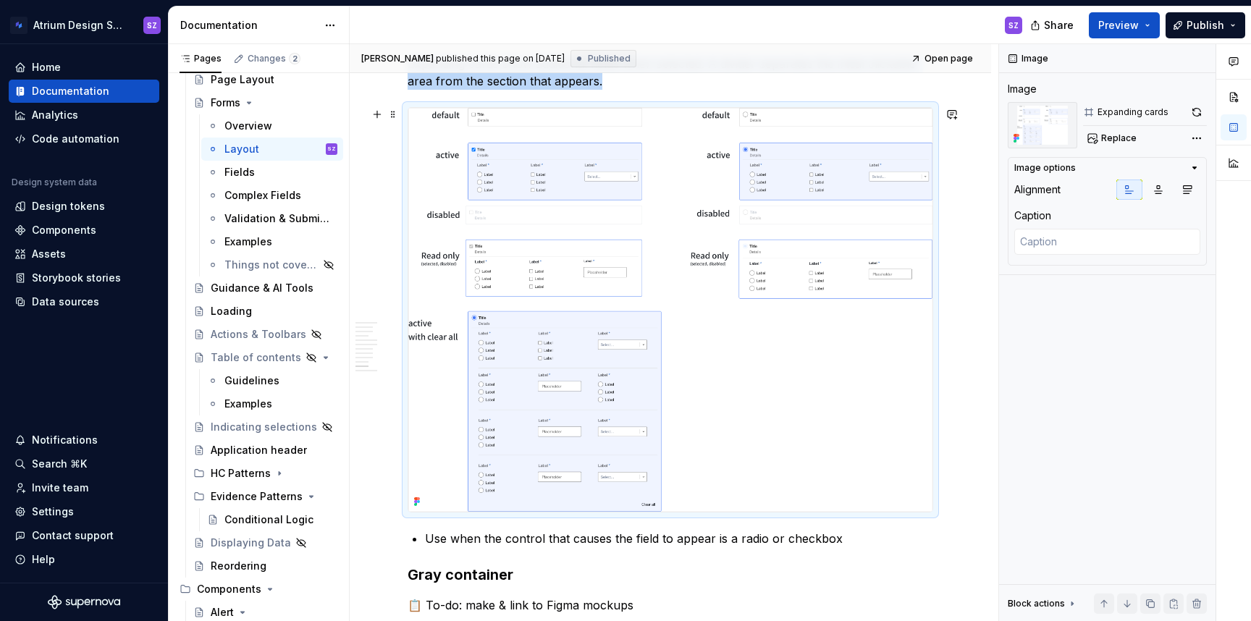
click at [495, 372] on img at bounding box center [670, 310] width 524 height 404
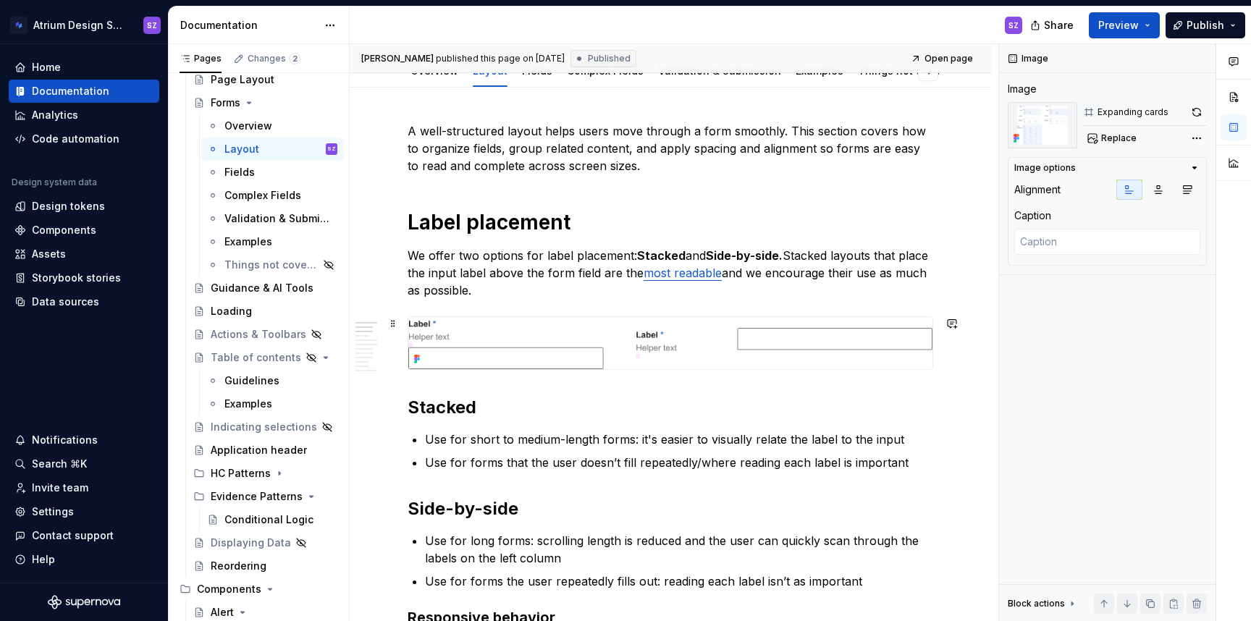
scroll to position [0, 0]
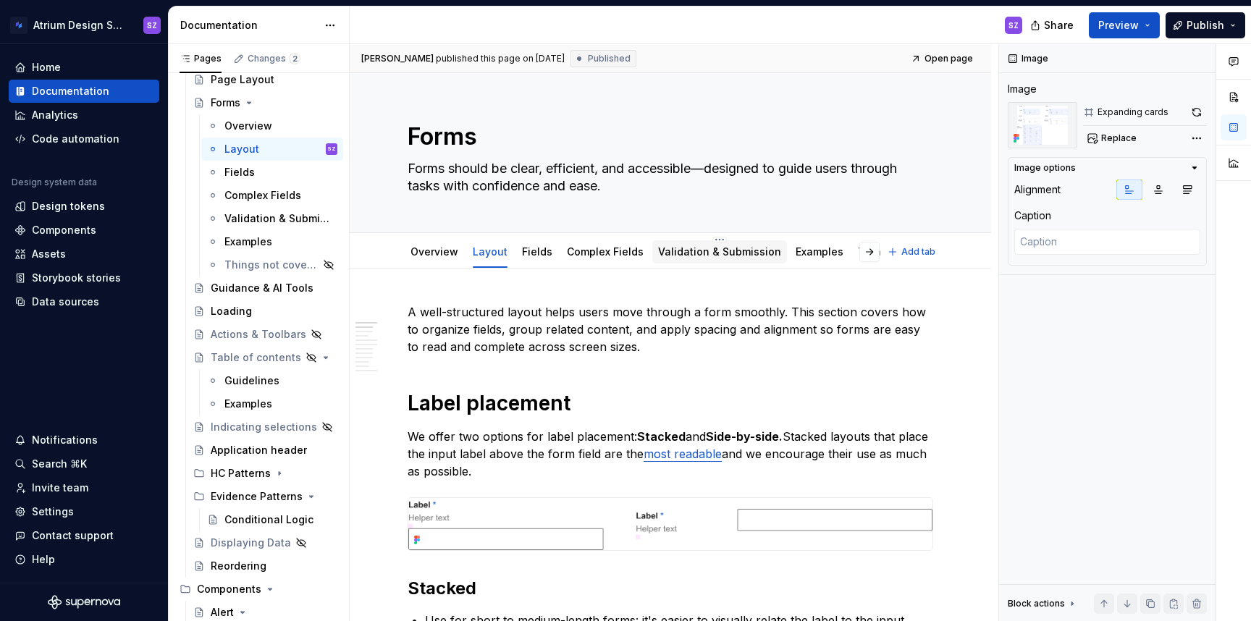
click at [741, 260] on div "Validation & Submission" at bounding box center [719, 251] width 123 height 17
click at [718, 251] on link "Validation & Submission" at bounding box center [719, 251] width 123 height 12
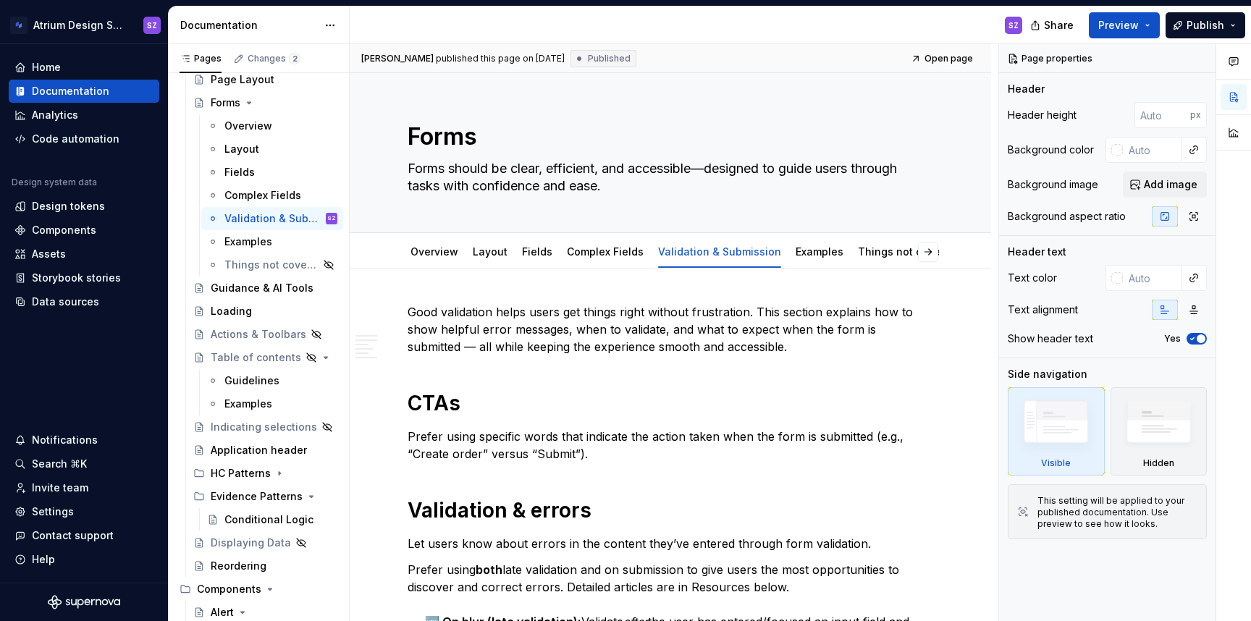
type textarea "*"
